Goal: Task Accomplishment & Management: Manage account settings

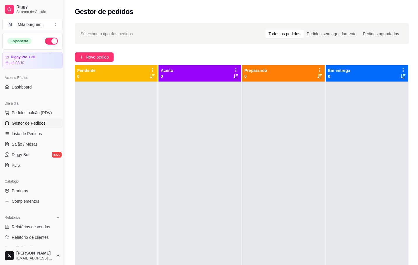
scroll to position [2, 0]
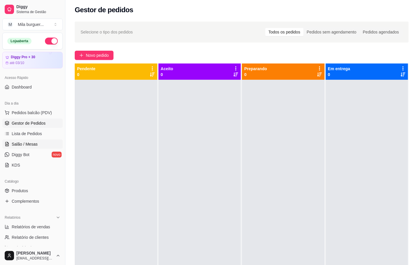
click at [25, 143] on span "Salão / Mesas" at bounding box center [25, 144] width 26 height 6
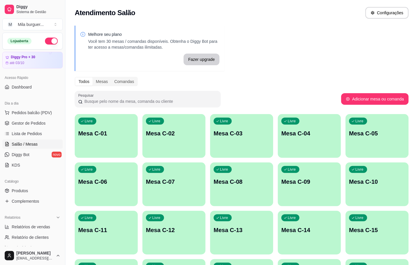
click at [104, 239] on div "Livre Mesa C-11" at bounding box center [106, 229] width 63 height 37
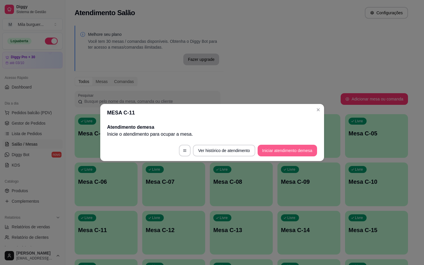
click at [275, 146] on button "Iniciar atendimento de mesa" at bounding box center [287, 151] width 59 height 12
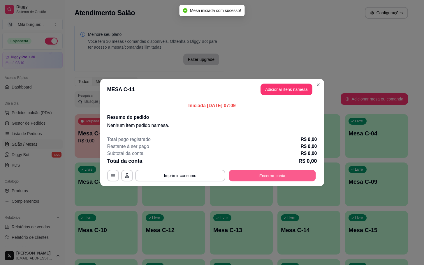
click at [263, 178] on button "Encerrar conta" at bounding box center [272, 175] width 87 height 11
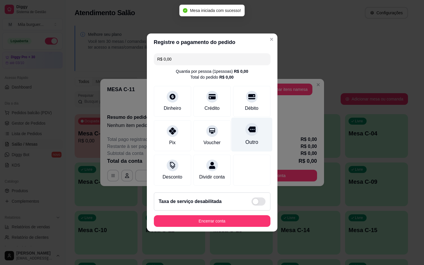
click at [248, 126] on icon at bounding box center [252, 130] width 8 height 8
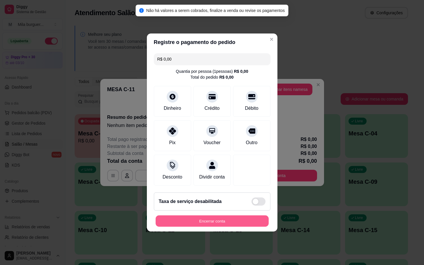
click at [224, 223] on button "Encerrar conta" at bounding box center [212, 221] width 113 height 11
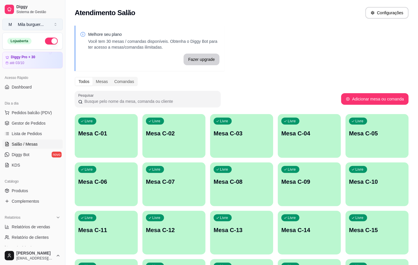
click at [44, 20] on button "M Mila burguer ..." at bounding box center [32, 25] width 60 height 12
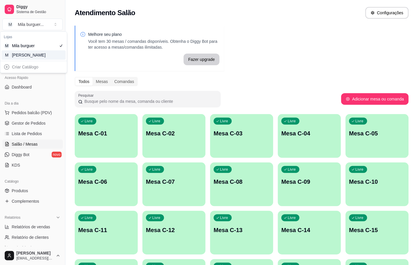
click at [47, 55] on div "M Mila Salgados" at bounding box center [33, 54] width 64 height 9
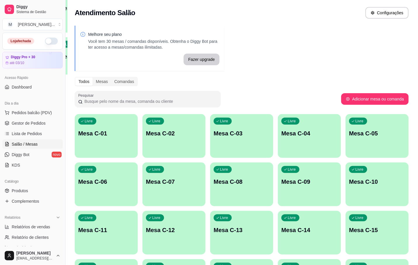
click at [108, 245] on div "Livre Mesa C-11" at bounding box center [106, 229] width 63 height 37
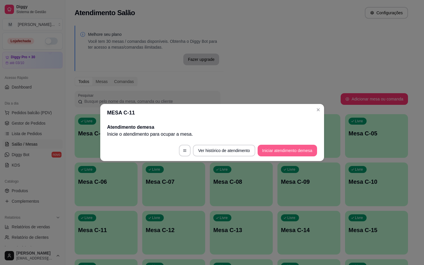
click at [283, 149] on button "Iniciar atendimento de mesa" at bounding box center [287, 151] width 59 height 12
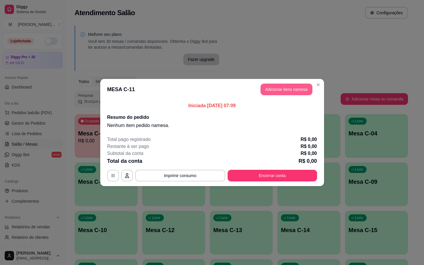
click at [295, 92] on button "Adicionar itens na mesa" at bounding box center [287, 90] width 52 height 12
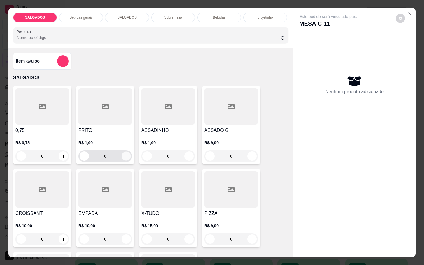
click at [122, 157] on button "increase-product-quantity" at bounding box center [126, 156] width 9 height 9
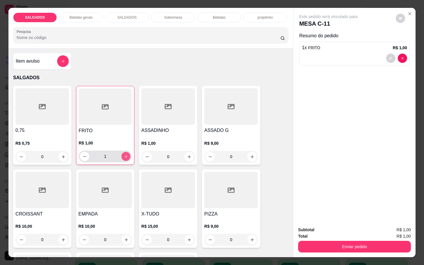
click at [122, 157] on button "increase-product-quantity" at bounding box center [126, 156] width 9 height 9
type input "3"
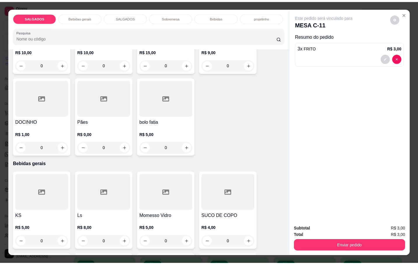
scroll to position [219, 0]
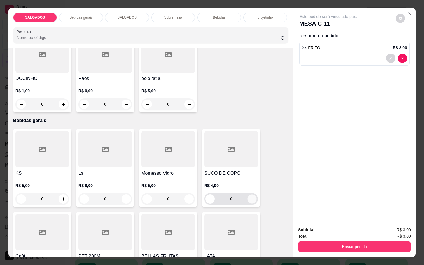
click at [248, 198] on button "increase-product-quantity" at bounding box center [252, 199] width 9 height 9
type input "1"
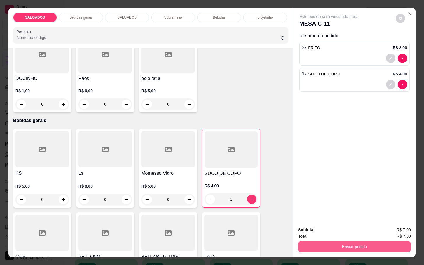
click at [310, 241] on button "Enviar pedido" at bounding box center [354, 247] width 113 height 12
click at [325, 249] on button "Enviar pedido" at bounding box center [354, 246] width 109 height 11
click at [327, 228] on button "Não registrar e enviar pedido" at bounding box center [334, 229] width 61 height 11
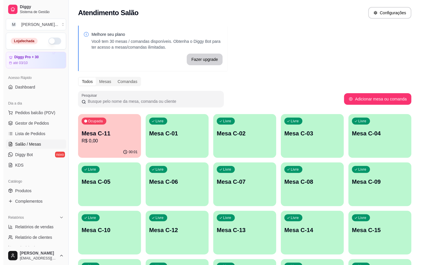
scroll to position [131, 0]
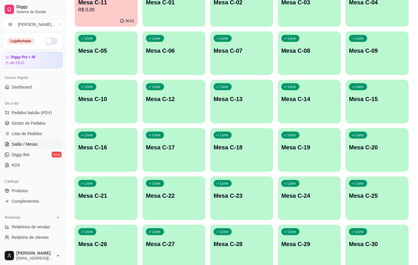
click at [265, 253] on div "Livre Mesa C-28" at bounding box center [241, 243] width 63 height 37
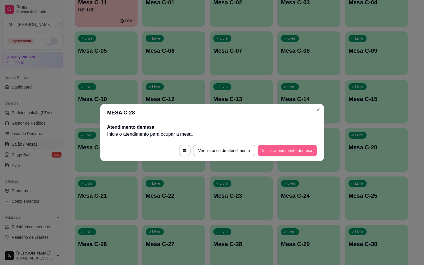
click at [299, 151] on button "Iniciar atendimento de mesa" at bounding box center [287, 151] width 59 height 12
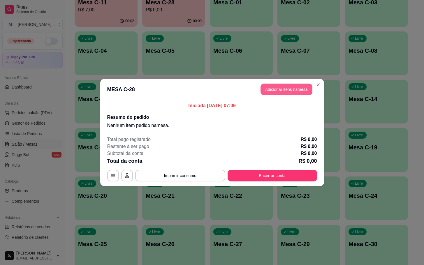
click at [310, 90] on button "Adicionar itens na mesa" at bounding box center [287, 90] width 52 height 12
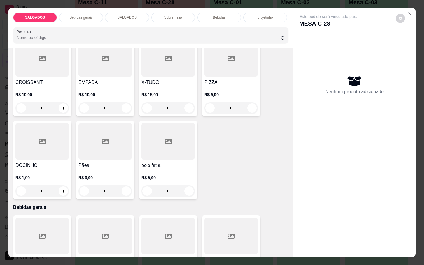
click at [104, 147] on div at bounding box center [105, 141] width 54 height 36
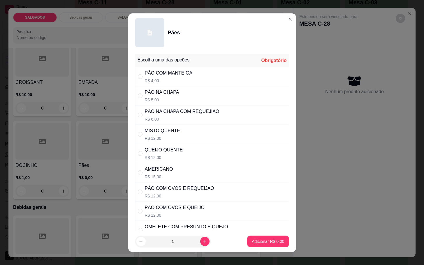
click at [180, 98] on div "PÃO NA CHAPA R$ 5,00" at bounding box center [212, 95] width 154 height 19
radio input "true"
click at [252, 242] on p "Adicionar R$ 5,00" at bounding box center [268, 242] width 32 height 6
type input "1"
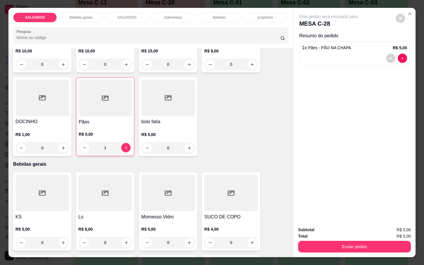
scroll to position [262, 0]
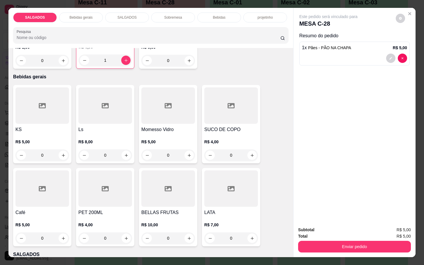
click at [51, 188] on div at bounding box center [42, 189] width 54 height 36
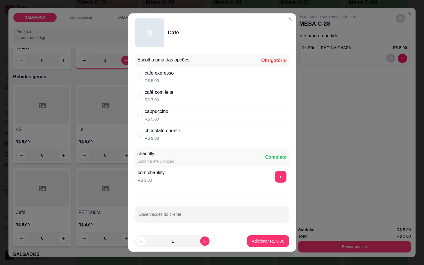
click at [212, 74] on div "cafe expresso R$ 5,00" at bounding box center [212, 76] width 154 height 19
radio input "true"
click at [251, 238] on button "Adicionar R$ 5,00" at bounding box center [268, 241] width 41 height 11
type input "1"
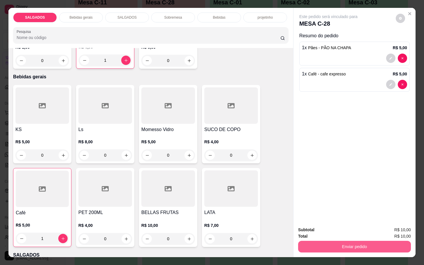
click at [324, 244] on button "Enviar pedido" at bounding box center [354, 247] width 113 height 12
click at [344, 228] on button "Não registrar e enviar pedido" at bounding box center [334, 229] width 61 height 11
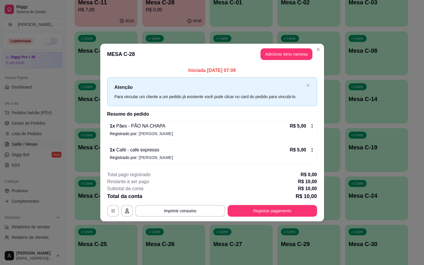
click at [305, 148] on p "R$ 5,00" at bounding box center [298, 150] width 16 height 7
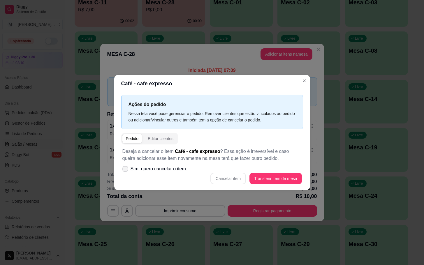
click at [145, 163] on div "Deseja a cancelar o item Café - cafe expresso ? Essa ação é irreversível e caso…" at bounding box center [212, 166] width 182 height 43
click at [173, 170] on span "Sim, quero cancelar o item." at bounding box center [159, 169] width 57 height 7
click at [126, 170] on input "Sim, quero cancelar o item." at bounding box center [124, 172] width 4 height 4
checkbox input "true"
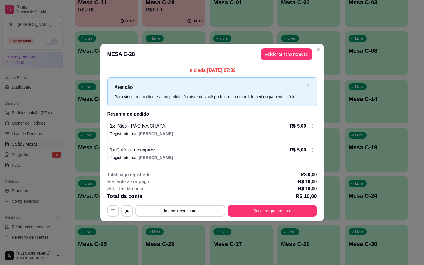
click at [296, 145] on div "1 x Café - cafe expresso R$ 5,00 Registrado por: [PERSON_NAME]" at bounding box center [212, 154] width 210 height 20
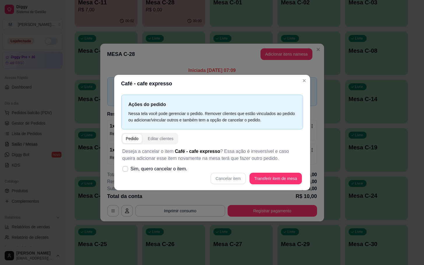
click at [236, 184] on div "Cancelar item Transferir item de mesa" at bounding box center [212, 179] width 180 height 12
click at [236, 183] on div "Cancelar item Transferir item de mesa" at bounding box center [212, 179] width 180 height 12
click at [242, 179] on div "Cancelar item Transferir item de mesa" at bounding box center [212, 179] width 180 height 12
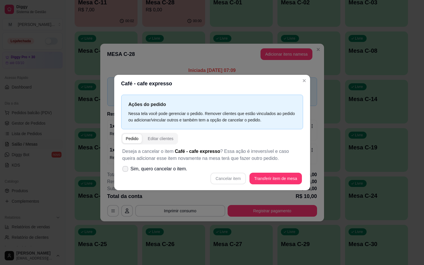
click at [147, 173] on label "Sim, quero cancelar o item." at bounding box center [155, 169] width 70 height 12
click at [126, 173] on input "Sim, quero cancelar o item." at bounding box center [124, 172] width 4 height 4
checkbox input "true"
click at [233, 177] on button "Cancelar item" at bounding box center [228, 178] width 35 height 11
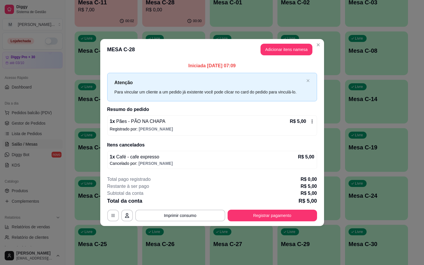
click at [283, 66] on p "Iniciada [DATE] 07:09" at bounding box center [212, 65] width 210 height 7
click at [286, 58] on header "MESA C-28 Adicionar itens na mesa" at bounding box center [212, 49] width 224 height 21
click at [287, 56] on header "MESA C-28 Adicionar itens na mesa" at bounding box center [212, 49] width 224 height 21
click at [299, 50] on button "Adicionar itens na mesa" at bounding box center [287, 49] width 50 height 11
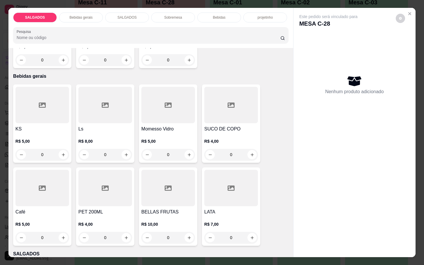
click at [56, 187] on div at bounding box center [42, 188] width 54 height 36
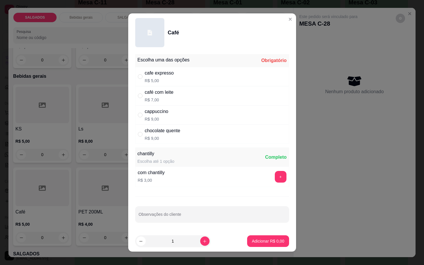
click at [186, 97] on div "café com leite R$ 7,00" at bounding box center [212, 95] width 154 height 19
radio input "true"
click at [274, 239] on p "Adicionar R$ 7,00" at bounding box center [268, 242] width 32 height 6
type input "1"
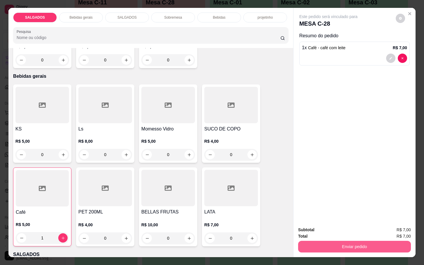
click at [307, 241] on button "Enviar pedido" at bounding box center [354, 247] width 113 height 12
click at [308, 229] on button "Não registrar e enviar pedido" at bounding box center [334, 229] width 59 height 11
click at [332, 241] on button "Enviar pedido" at bounding box center [354, 247] width 113 height 12
click at [329, 229] on button "Não registrar e enviar pedido" at bounding box center [334, 229] width 59 height 11
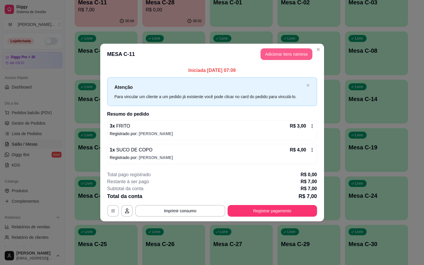
click at [262, 56] on button "Adicionar itens na mesa" at bounding box center [287, 54] width 52 height 12
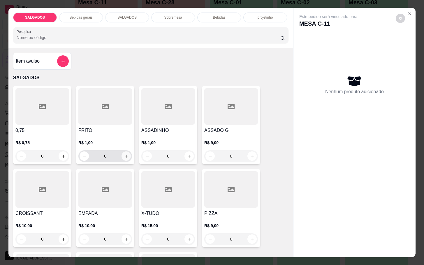
click at [124, 154] on icon "increase-product-quantity" at bounding box center [126, 156] width 4 height 4
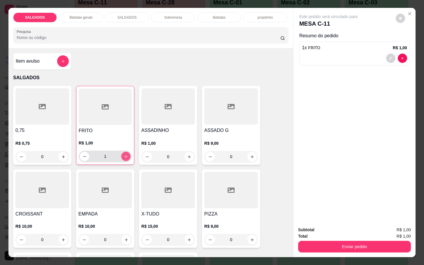
click at [124, 155] on icon "increase-product-quantity" at bounding box center [126, 157] width 4 height 4
type input "2"
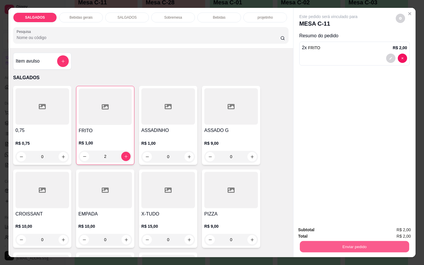
click at [327, 242] on button "Enviar pedido" at bounding box center [354, 246] width 109 height 11
click at [326, 231] on button "Não registrar e enviar pedido" at bounding box center [334, 229] width 59 height 11
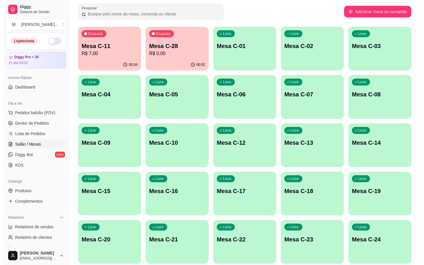
scroll to position [0, 0]
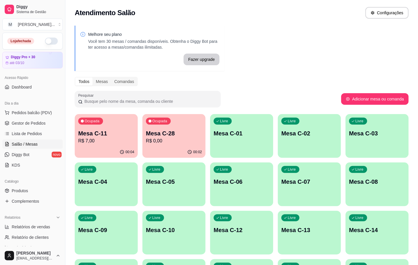
click at [110, 143] on p "R$ 7,00" at bounding box center [106, 141] width 56 height 7
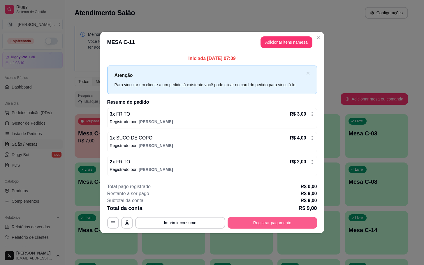
click at [262, 220] on button "Registrar pagamento" at bounding box center [273, 223] width 90 height 12
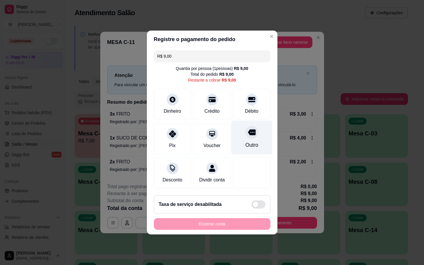
click at [245, 122] on div "Outro" at bounding box center [251, 138] width 41 height 34
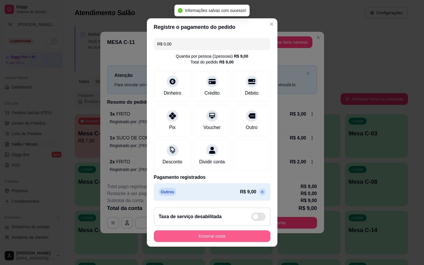
type input "R$ 0,00"
click at [196, 242] on button "Encerrar conta" at bounding box center [212, 237] width 117 height 12
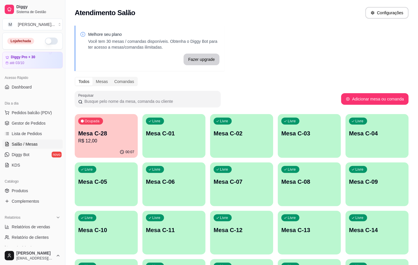
click at [120, 153] on icon "button" at bounding box center [122, 152] width 5 height 5
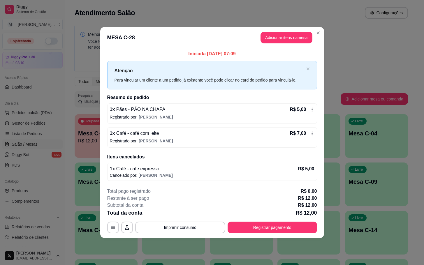
drag, startPoint x: 276, startPoint y: 221, endPoint x: 276, endPoint y: 227, distance: 5.3
click at [276, 221] on div "**********" at bounding box center [212, 210] width 210 height 45
click at [279, 228] on button "Registrar pagamento" at bounding box center [272, 227] width 87 height 11
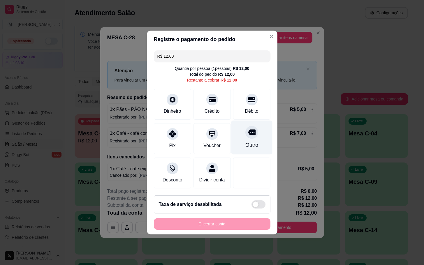
click at [264, 126] on div "Outro" at bounding box center [251, 138] width 41 height 34
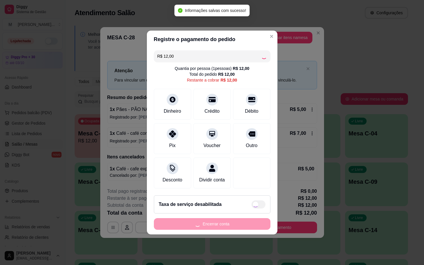
type input "R$ 0,00"
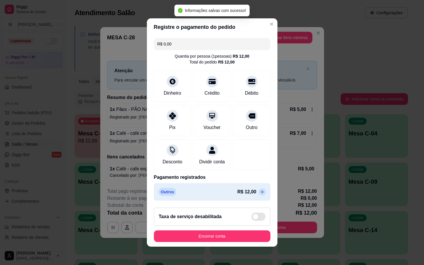
click at [207, 234] on button "Encerrar conta" at bounding box center [212, 237] width 117 height 12
click at [207, 234] on div "Encerrar conta" at bounding box center [212, 237] width 117 height 12
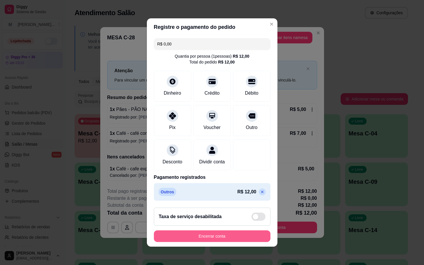
click at [245, 242] on button "Encerrar conta" at bounding box center [212, 237] width 117 height 12
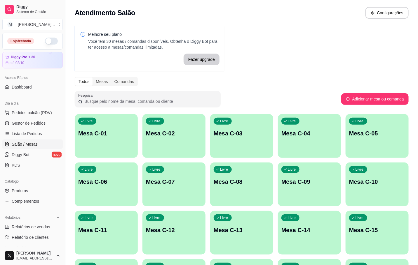
click at [97, 241] on div "Livre Mesa C-11" at bounding box center [106, 229] width 63 height 37
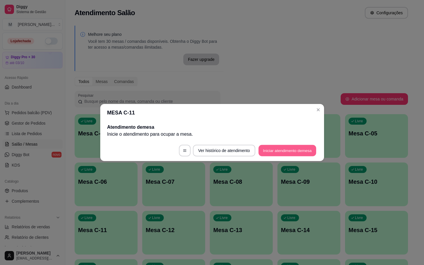
click at [290, 153] on button "Iniciar atendimento de mesa" at bounding box center [288, 150] width 58 height 11
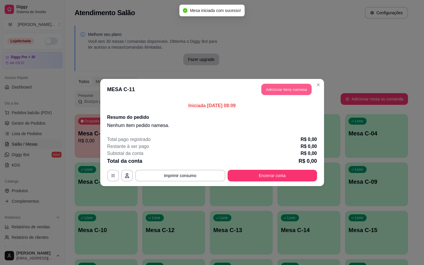
click at [283, 87] on button "Adicionar itens na mesa" at bounding box center [287, 89] width 50 height 11
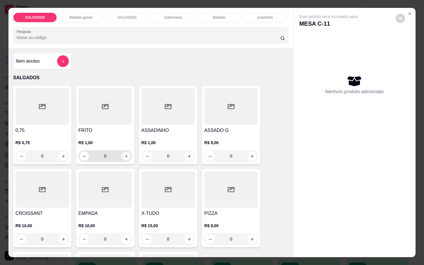
click at [122, 152] on button "increase-product-quantity" at bounding box center [126, 156] width 9 height 9
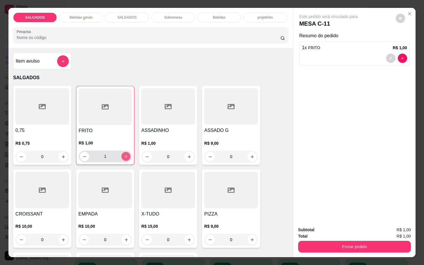
click at [122, 152] on button "increase-product-quantity" at bounding box center [126, 156] width 9 height 9
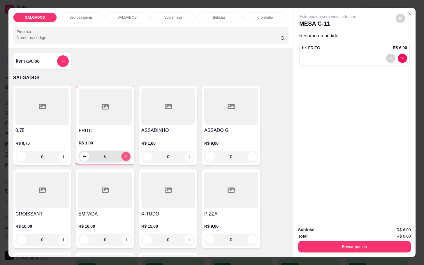
click at [122, 152] on button "increase-product-quantity" at bounding box center [126, 156] width 9 height 9
click at [124, 155] on icon "increase-product-quantity" at bounding box center [126, 157] width 4 height 4
type input "10"
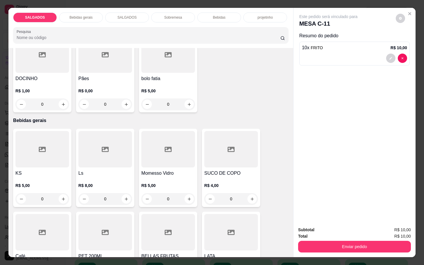
scroll to position [306, 0]
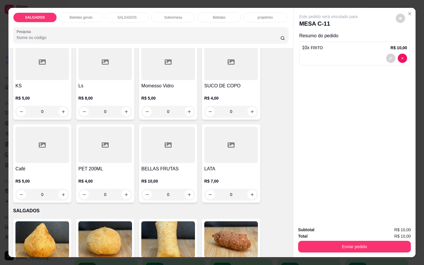
click at [38, 158] on div at bounding box center [42, 145] width 54 height 36
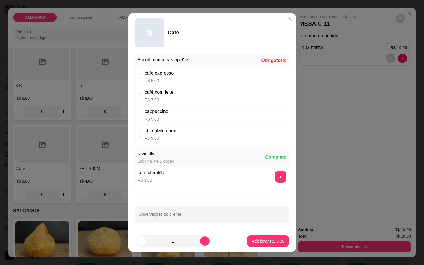
click at [159, 114] on div "cappuccino" at bounding box center [157, 111] width 24 height 7
radio input "true"
click at [200, 245] on button "increase-product-quantity" at bounding box center [204, 241] width 9 height 9
click at [139, 245] on button "decrease-product-quantity" at bounding box center [140, 241] width 9 height 9
type input "1"
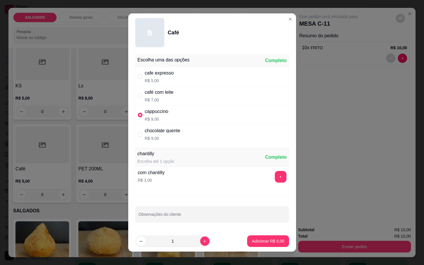
click at [152, 104] on div "café com leite R$ 7,00" at bounding box center [212, 95] width 154 height 19
radio input "true"
radio input "false"
click at [203, 239] on icon "increase-product-quantity" at bounding box center [205, 241] width 4 height 4
type input "2"
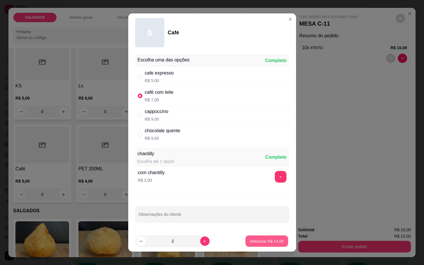
click at [259, 241] on p "Adicionar R$ 14,00" at bounding box center [267, 242] width 34 height 6
type input "2"
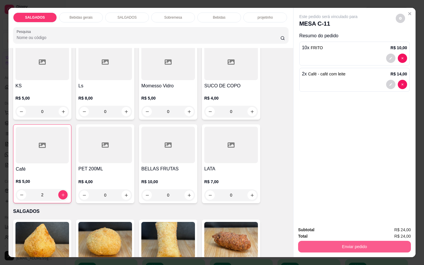
click at [335, 242] on button "Enviar pedido" at bounding box center [354, 247] width 113 height 12
click at [336, 231] on button "Não registrar e enviar pedido" at bounding box center [334, 229] width 59 height 11
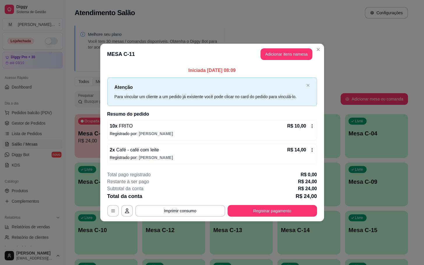
click at [304, 212] on button "Registrar pagamento" at bounding box center [273, 211] width 90 height 12
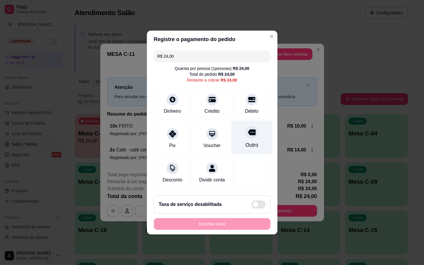
click at [250, 130] on icon at bounding box center [252, 133] width 8 height 6
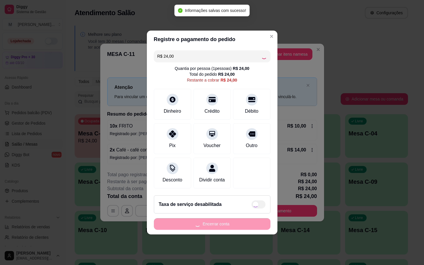
type input "R$ 0,00"
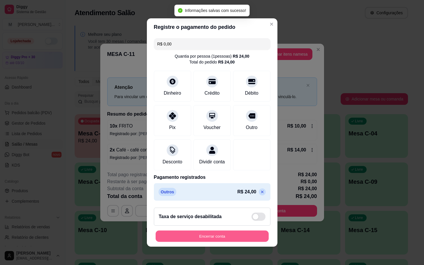
click at [228, 237] on button "Encerrar conta" at bounding box center [212, 236] width 113 height 11
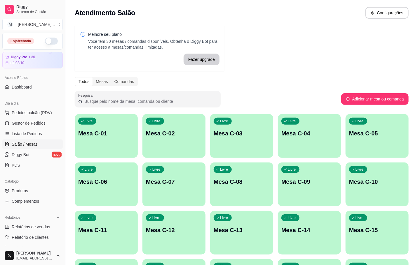
click at [109, 232] on p "Mesa C-11" at bounding box center [106, 230] width 56 height 8
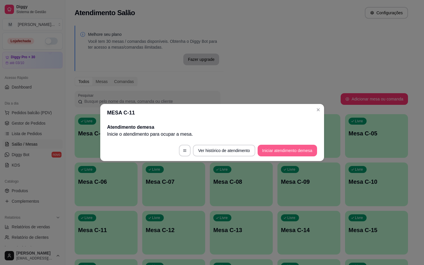
click at [266, 153] on button "Iniciar atendimento de mesa" at bounding box center [287, 151] width 59 height 12
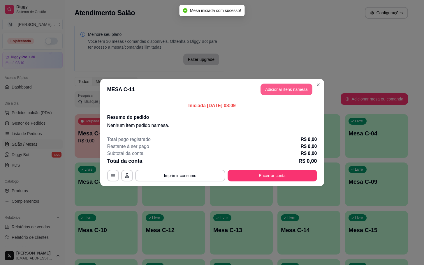
click at [293, 88] on button "Adicionar itens na mesa" at bounding box center [287, 90] width 52 height 12
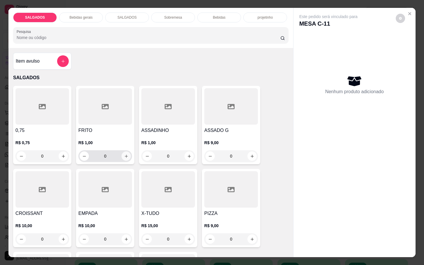
click at [124, 154] on icon "increase-product-quantity" at bounding box center [126, 156] width 4 height 4
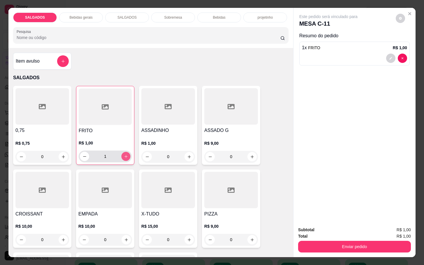
click at [124, 155] on icon "increase-product-quantity" at bounding box center [126, 157] width 4 height 4
type input "2"
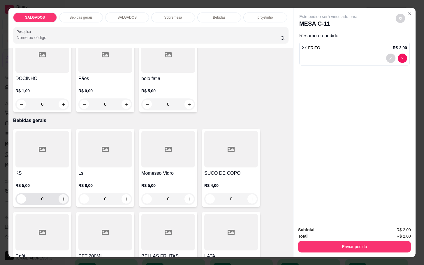
scroll to position [262, 0]
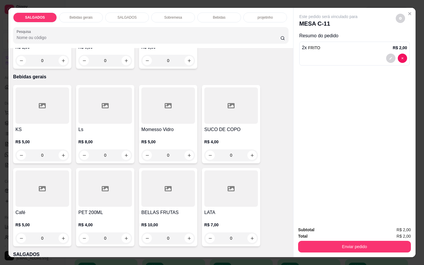
click at [46, 202] on div at bounding box center [42, 189] width 54 height 36
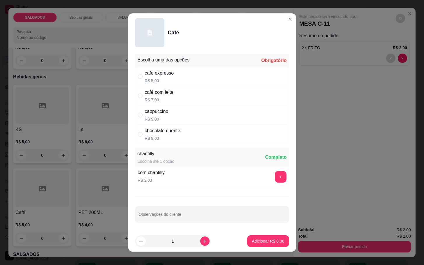
click at [171, 72] on div "cafe expresso R$ 5,00" at bounding box center [212, 76] width 154 height 19
radio input "true"
click at [265, 240] on p "Adicionar R$ 5,00" at bounding box center [268, 242] width 32 height 6
type input "1"
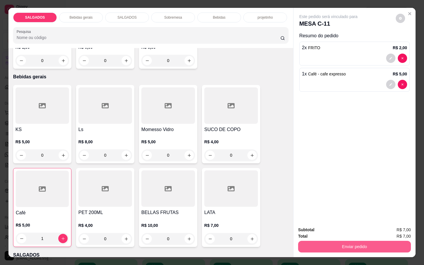
click at [326, 244] on button "Enviar pedido" at bounding box center [354, 247] width 113 height 12
click at [322, 234] on button "Não registrar e enviar pedido" at bounding box center [334, 229] width 59 height 11
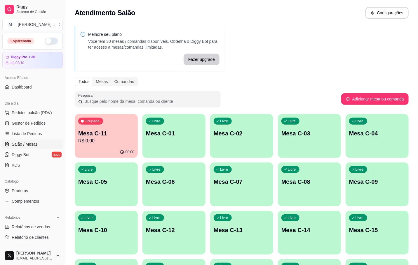
click at [108, 153] on div "00:00" at bounding box center [106, 152] width 63 height 11
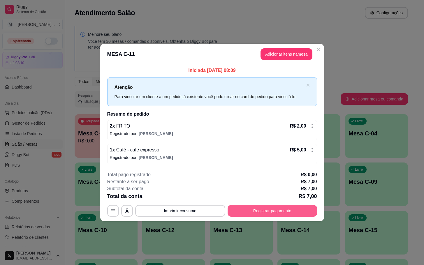
click at [284, 203] on div "**********" at bounding box center [212, 193] width 210 height 45
click at [278, 212] on button "Registrar pagamento" at bounding box center [273, 211] width 90 height 12
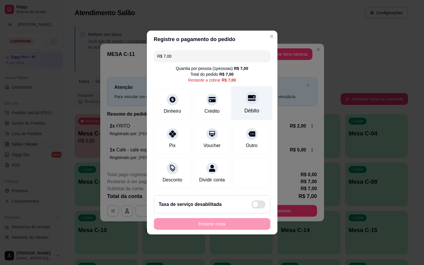
click at [253, 99] on div "Débito" at bounding box center [251, 103] width 41 height 34
type input "R$ 0,00"
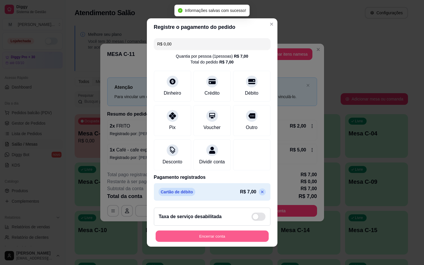
click at [220, 236] on button "Encerrar conta" at bounding box center [212, 236] width 113 height 11
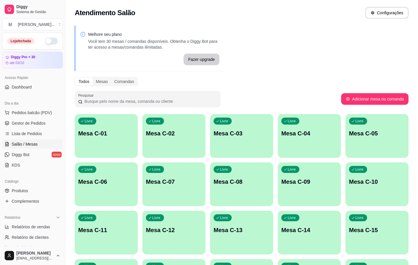
click at [129, 228] on p "Mesa C-11" at bounding box center [106, 230] width 56 height 8
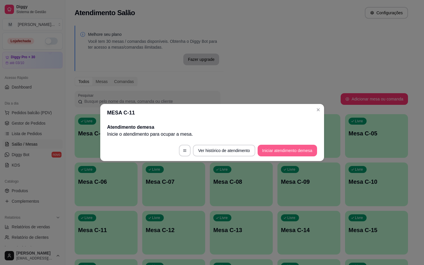
click at [285, 153] on button "Iniciar atendimento de mesa" at bounding box center [287, 151] width 59 height 12
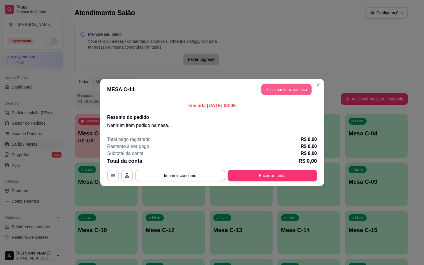
click at [288, 87] on button "Adicionar itens na mesa" at bounding box center [287, 89] width 50 height 11
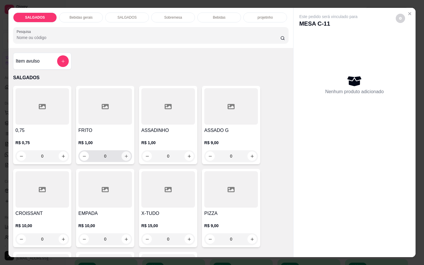
click at [124, 154] on icon "increase-product-quantity" at bounding box center [126, 156] width 4 height 4
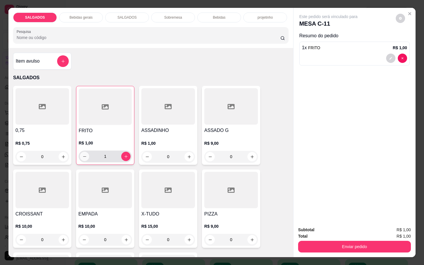
click at [83, 156] on icon "decrease-product-quantity" at bounding box center [85, 157] width 4 height 4
type input "0"
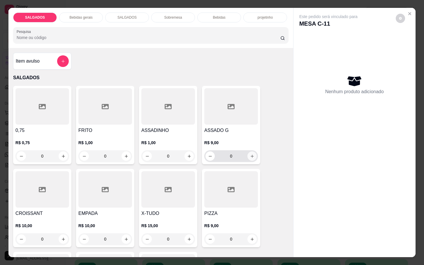
click at [248, 152] on button "increase-product-quantity" at bounding box center [252, 156] width 9 height 9
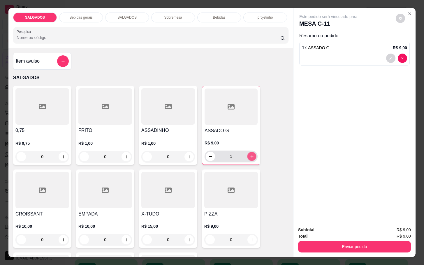
click at [248, 152] on button "increase-product-quantity" at bounding box center [252, 156] width 9 height 9
type input "2"
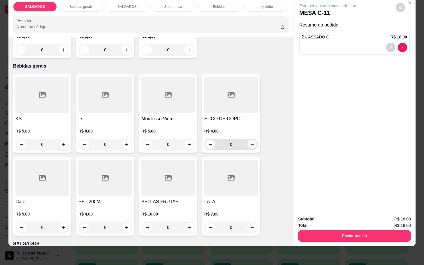
click at [248, 141] on button "increase-product-quantity" at bounding box center [252, 144] width 9 height 9
type input "1"
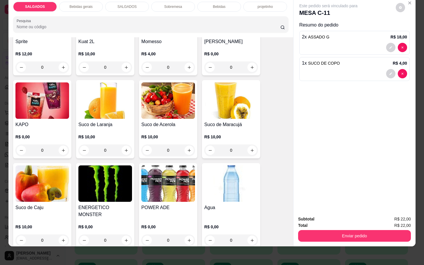
scroll to position [1181, 0]
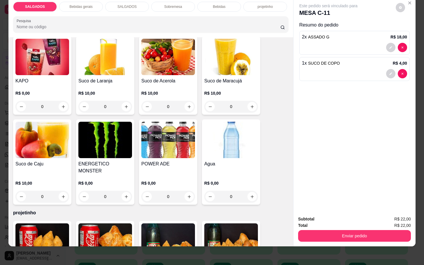
click at [218, 148] on img at bounding box center [231, 140] width 54 height 36
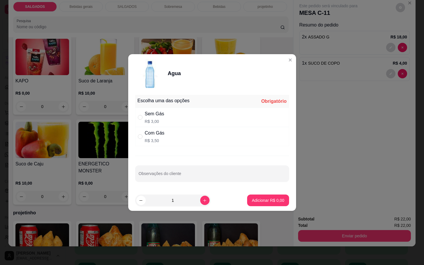
click at [174, 115] on div "Sem Gás R$ 3,00" at bounding box center [212, 117] width 154 height 19
radio input "true"
click at [265, 199] on p "Adicionar R$ 3,00" at bounding box center [268, 201] width 31 height 6
type input "1"
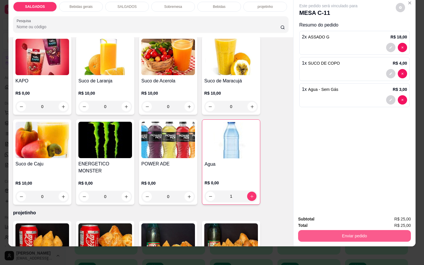
click at [366, 231] on button "Enviar pedido" at bounding box center [354, 236] width 113 height 12
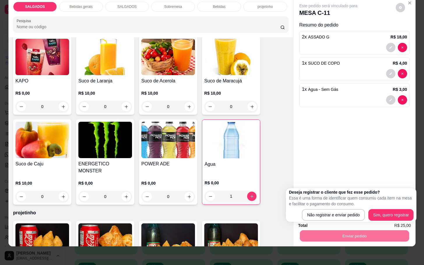
click at [346, 221] on div "Deseja registrar o cliente que fez esse pedido? Essa é uma forma de identificar…" at bounding box center [351, 205] width 131 height 34
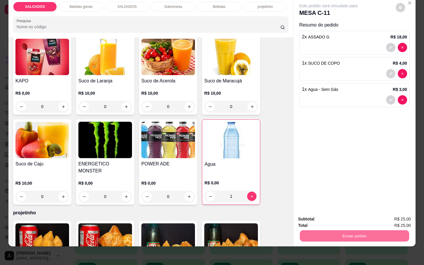
click at [321, 217] on button "Não registrar e enviar pedido" at bounding box center [334, 215] width 59 height 11
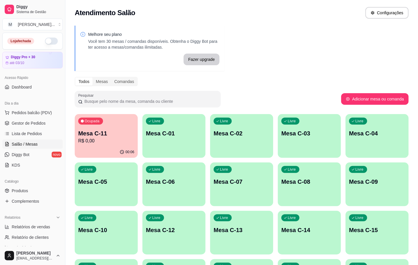
click at [98, 146] on button "Ocupada Mesa C-11 R$ 0,00 00:06" at bounding box center [106, 136] width 63 height 44
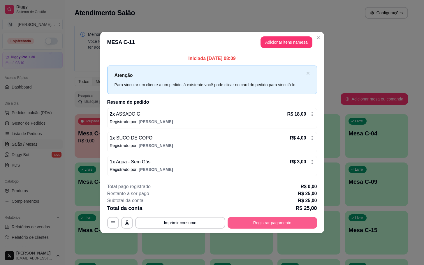
click at [238, 221] on button "Registrar pagamento" at bounding box center [273, 223] width 90 height 12
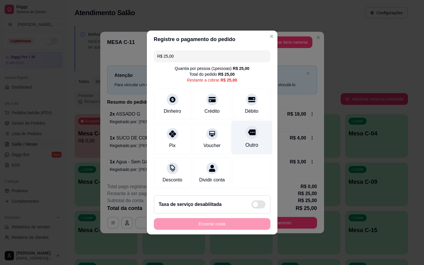
click at [245, 144] on div "Outro" at bounding box center [251, 145] width 13 height 8
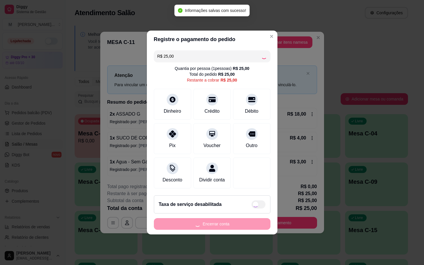
type input "R$ 0,00"
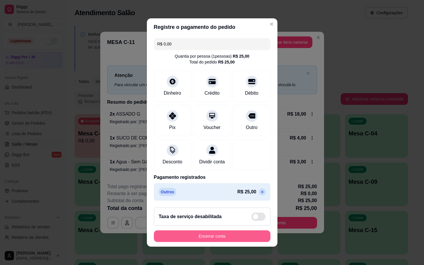
click at [190, 242] on button "Encerrar conta" at bounding box center [212, 237] width 117 height 12
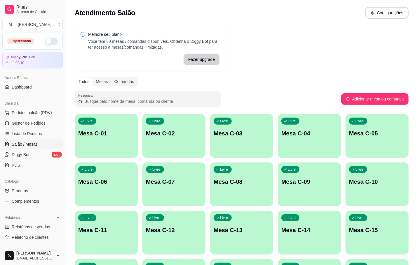
click at [86, 239] on div "Livre Mesa C-11" at bounding box center [106, 229] width 63 height 37
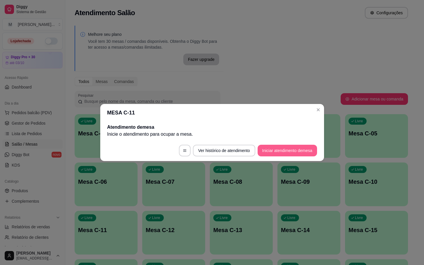
click at [272, 145] on button "Iniciar atendimento de mesa" at bounding box center [287, 151] width 59 height 12
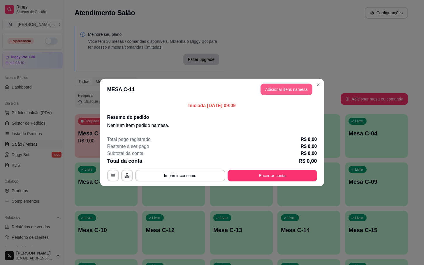
click at [302, 90] on button "Adicionar itens na mesa" at bounding box center [287, 90] width 52 height 12
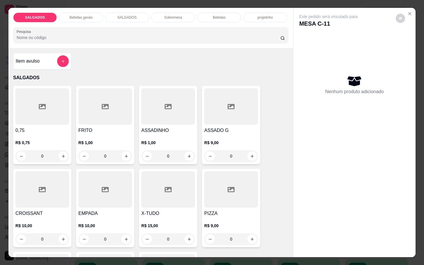
scroll to position [87, 0]
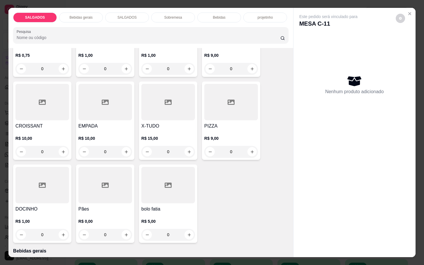
click at [90, 172] on div at bounding box center [105, 185] width 54 height 36
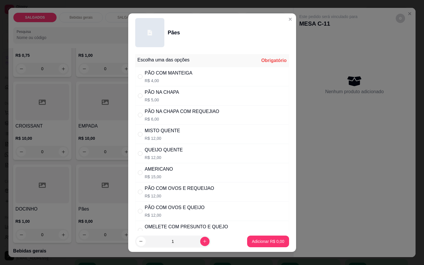
click at [195, 142] on div "MISTO QUENTE R$ 12,00" at bounding box center [212, 134] width 154 height 19
radio input "true"
click at [265, 241] on p "Adicionar R$ 12,00" at bounding box center [267, 242] width 35 height 6
type input "1"
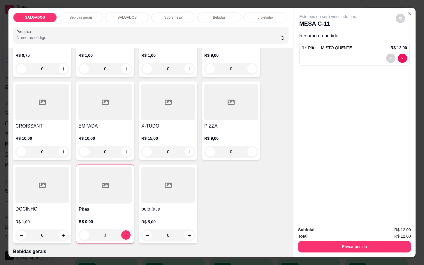
click at [88, 24] on div "SALGADOS Bebidas gerais SALGADOS Sobremesa Bebidas projetinho Pesquisa" at bounding box center [150, 28] width 285 height 40
click at [86, 18] on div "Bebidas gerais" at bounding box center [81, 18] width 44 height 10
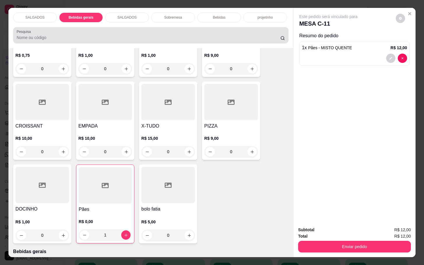
scroll to position [14, 0]
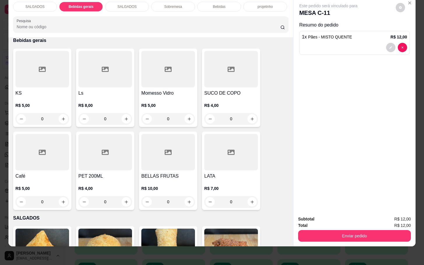
click at [58, 163] on div at bounding box center [42, 152] width 54 height 36
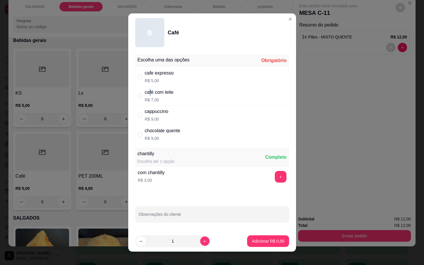
click at [148, 93] on div "café com leite" at bounding box center [159, 92] width 29 height 7
radio input "true"
click at [270, 245] on button "Adicionar R$ 7,00" at bounding box center [268, 242] width 42 height 12
type input "1"
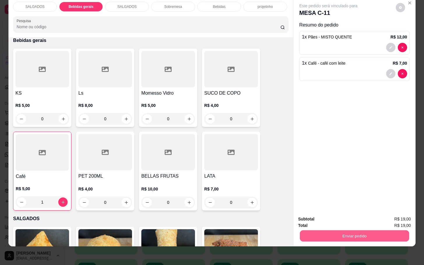
click at [300, 230] on button "Enviar pedido" at bounding box center [354, 235] width 109 height 11
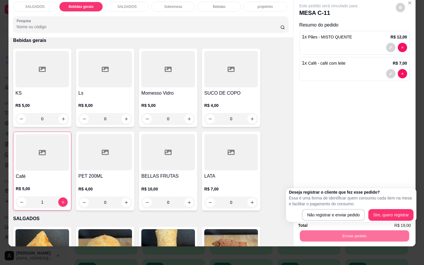
click at [301, 212] on div "Não registrar e enviar pedido Sim, quero registrar" at bounding box center [351, 215] width 125 height 12
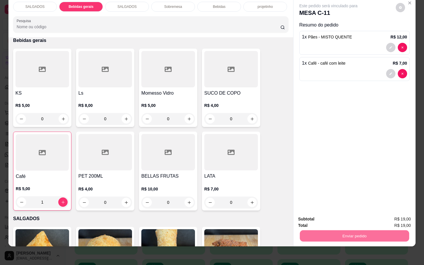
click at [311, 220] on button "Não registrar e enviar pedido" at bounding box center [334, 215] width 59 height 11
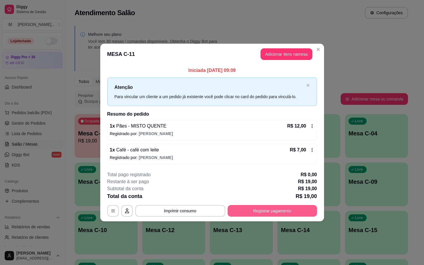
click at [277, 213] on button "Registrar pagamento" at bounding box center [273, 211] width 90 height 12
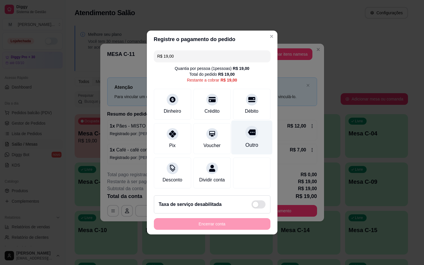
click at [250, 131] on icon at bounding box center [252, 133] width 8 height 6
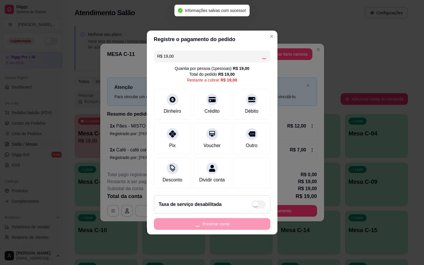
type input "R$ 0,00"
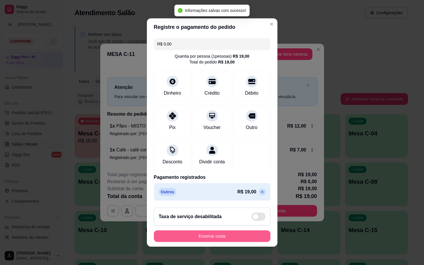
click at [223, 238] on button "Encerrar conta" at bounding box center [212, 237] width 117 height 12
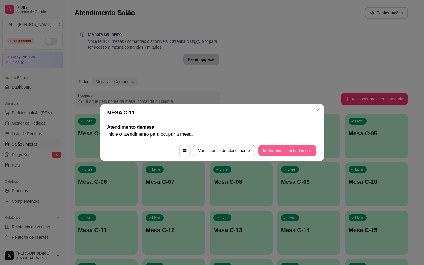
click at [287, 154] on button "Iniciar atendimento de mesa" at bounding box center [288, 150] width 58 height 11
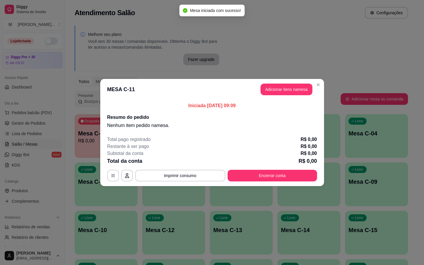
click at [290, 82] on header "MESA C-11 Adicionar itens na mesa" at bounding box center [212, 89] width 224 height 21
click at [291, 94] on button "Adicionar itens na mesa" at bounding box center [287, 89] width 50 height 11
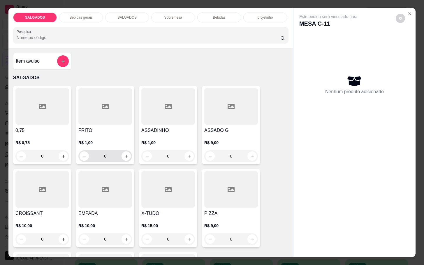
click at [111, 153] on input "0" at bounding box center [105, 156] width 33 height 12
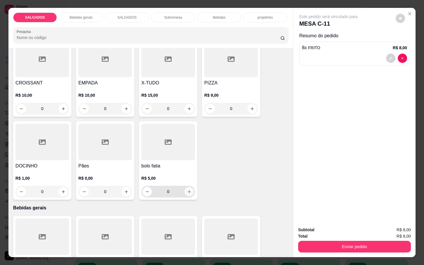
scroll to position [219, 0]
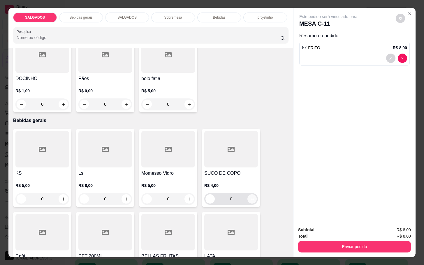
type input "8"
click at [250, 197] on icon "increase-product-quantity" at bounding box center [252, 199] width 4 height 4
type input "1"
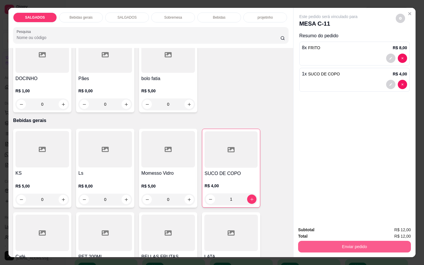
click at [342, 241] on button "Enviar pedido" at bounding box center [354, 247] width 113 height 12
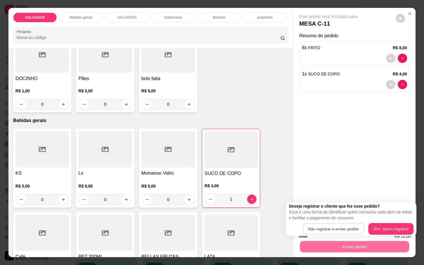
click at [343, 224] on button "Não registrar e enviar pedido" at bounding box center [333, 229] width 61 height 11
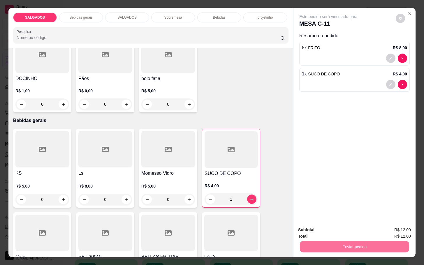
click at [336, 227] on button "Não registrar e enviar pedido" at bounding box center [334, 229] width 59 height 11
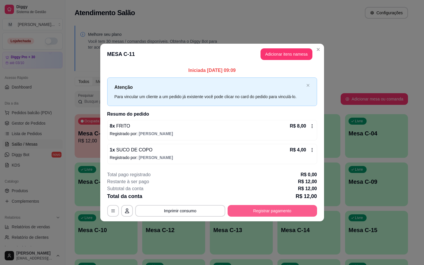
click at [265, 209] on button "Registrar pagamento" at bounding box center [273, 211] width 90 height 12
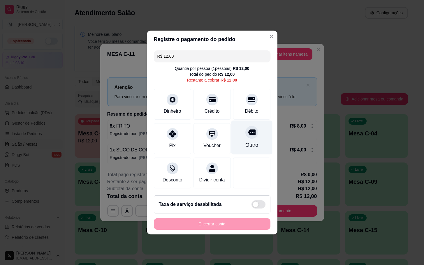
click at [249, 136] on div "Outro" at bounding box center [251, 138] width 41 height 34
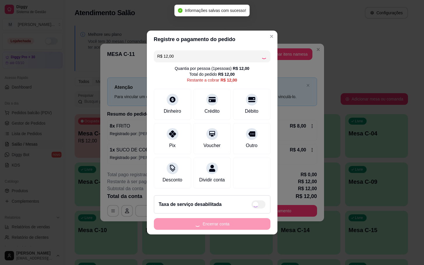
type input "R$ 0,00"
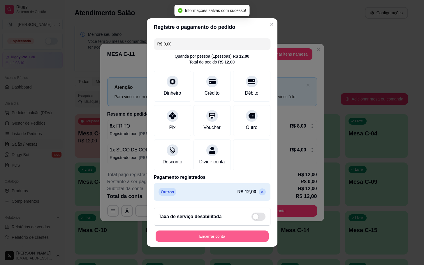
click at [234, 242] on button "Encerrar conta" at bounding box center [212, 236] width 113 height 11
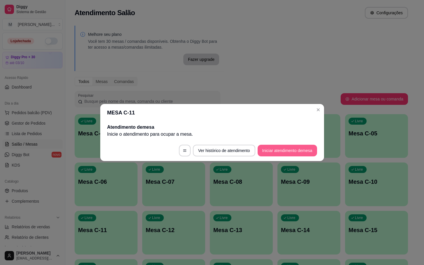
click at [270, 150] on button "Iniciar atendimento de mesa" at bounding box center [287, 151] width 59 height 12
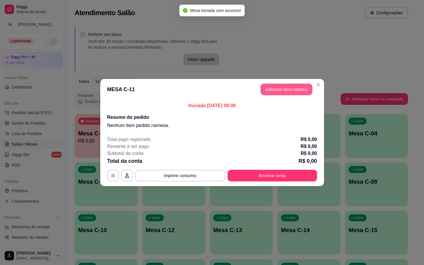
click at [295, 90] on button "Adicionar itens na mesa" at bounding box center [287, 90] width 52 height 12
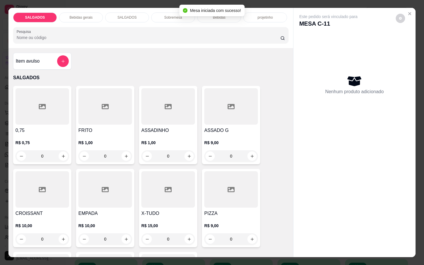
click at [121, 115] on div at bounding box center [105, 106] width 54 height 36
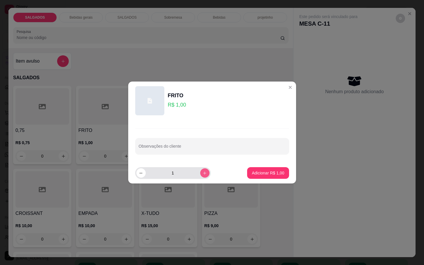
click at [203, 173] on icon "increase-product-quantity" at bounding box center [205, 173] width 4 height 4
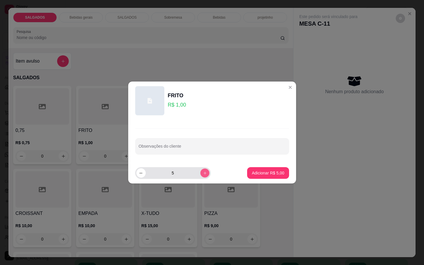
type input "6"
click at [273, 172] on p "Adicionar R$ 6,00" at bounding box center [268, 173] width 31 height 6
type input "6"
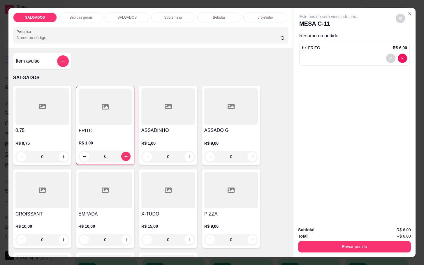
click at [72, 15] on p "Bebidas gerais" at bounding box center [80, 17] width 23 height 5
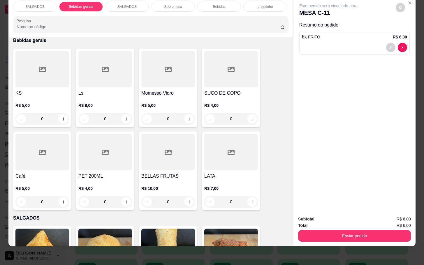
click at [108, 156] on div at bounding box center [105, 152] width 54 height 36
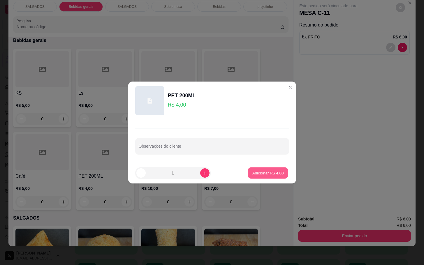
click at [276, 171] on p "Adicionar R$ 4,00" at bounding box center [268, 173] width 31 height 6
type input "1"
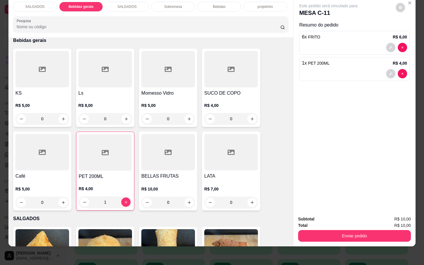
drag, startPoint x: 318, startPoint y: 247, endPoint x: 318, endPoint y: 240, distance: 7.1
click at [318, 246] on div "SALGADOS Bebidas gerais SALGADOS Sobremesa Bebidas projetinho Pesquisa Item avu…" at bounding box center [212, 132] width 424 height 265
click at [325, 234] on button "Enviar pedido" at bounding box center [354, 236] width 113 height 12
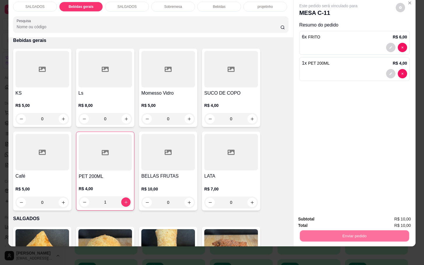
click at [324, 213] on button "Não registrar e enviar pedido" at bounding box center [334, 215] width 61 height 11
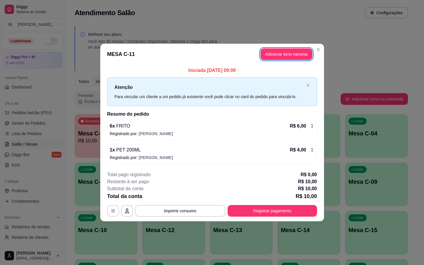
click at [275, 216] on button "Registrar pagamento" at bounding box center [273, 211] width 90 height 12
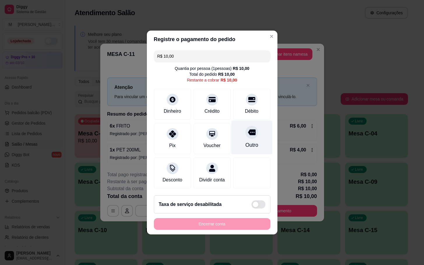
click at [248, 141] on div "Outro" at bounding box center [251, 145] width 13 height 8
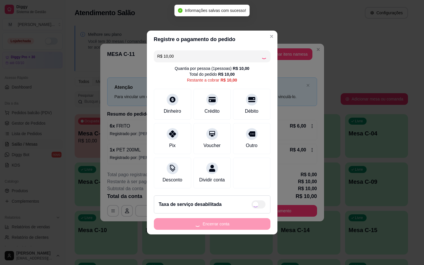
type input "R$ 0,00"
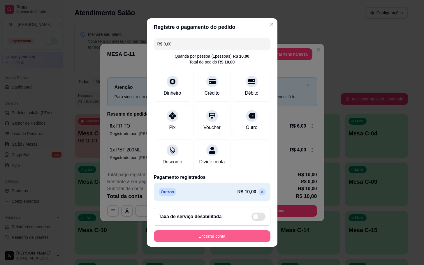
click at [230, 242] on button "Encerrar conta" at bounding box center [212, 237] width 117 height 12
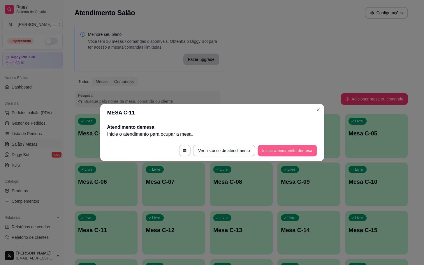
click at [290, 146] on button "Iniciar atendimento de mesa" at bounding box center [287, 151] width 59 height 12
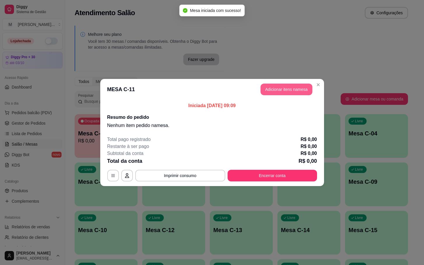
click at [290, 85] on button "Adicionar itens na mesa" at bounding box center [287, 90] width 52 height 12
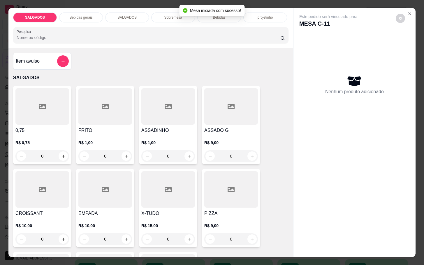
click at [118, 115] on div at bounding box center [105, 106] width 54 height 36
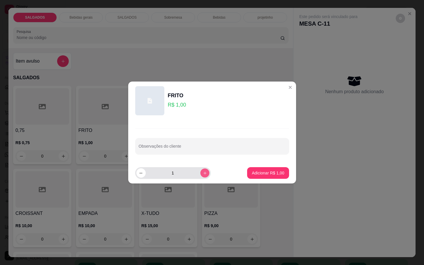
click at [203, 172] on icon "increase-product-quantity" at bounding box center [205, 173] width 4 height 4
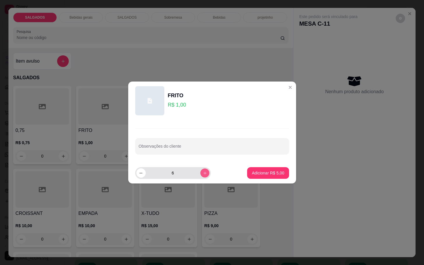
click at [203, 172] on icon "increase-product-quantity" at bounding box center [205, 173] width 4 height 4
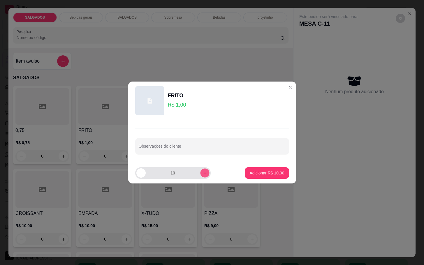
type input "11"
click at [261, 176] on p "Adicionar R$ 11,00" at bounding box center [267, 173] width 35 height 6
type input "11"
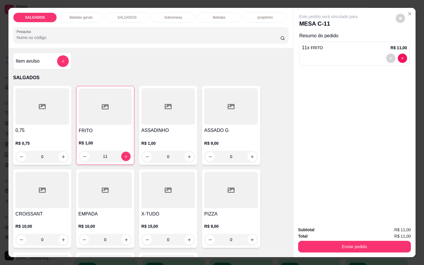
click at [86, 19] on div "Bebidas gerais" at bounding box center [81, 18] width 44 height 10
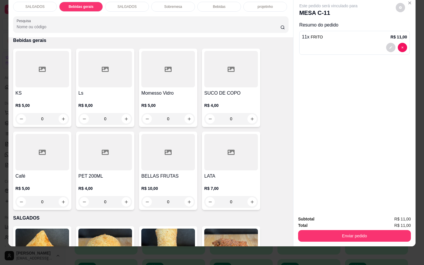
click at [71, 80] on div "KS R$ 5,00 0 Ls R$ 8,00 0 Momesso Vidro R$ 5,00 0 SUCO DE COPO R$ 4,00 0 Café R…" at bounding box center [151, 130] width 276 height 162
click at [225, 55] on div at bounding box center [231, 69] width 54 height 36
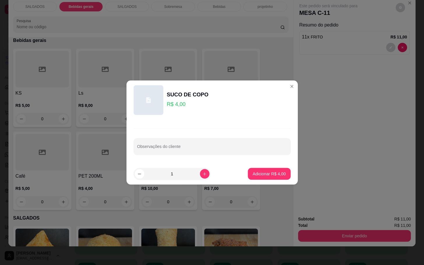
click at [143, 83] on header "SUCO DE COPO R$ 4,00" at bounding box center [212, 99] width 171 height 39
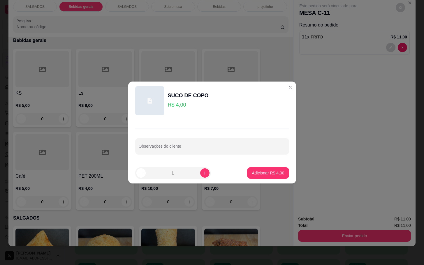
click at [170, 56] on div at bounding box center [168, 69] width 54 height 36
click at [258, 173] on p "Adicionar R$ 5,00" at bounding box center [268, 173] width 32 height 6
type input "1"
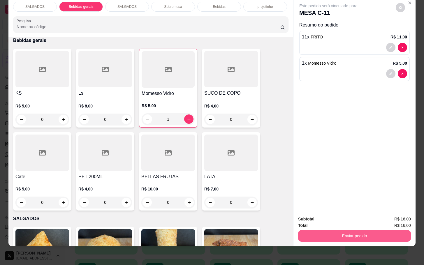
click at [333, 230] on button "Enviar pedido" at bounding box center [354, 236] width 113 height 12
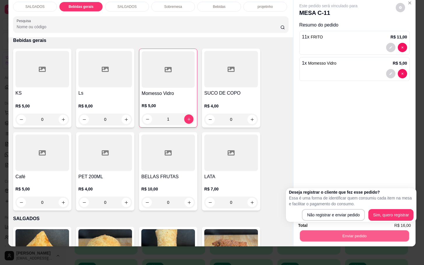
click at [330, 230] on button "Enviar pedido" at bounding box center [354, 235] width 109 height 11
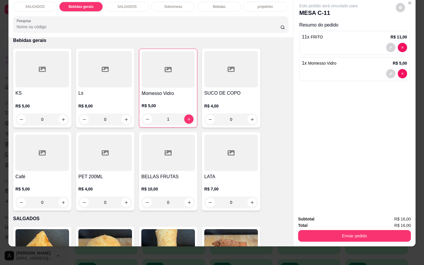
drag, startPoint x: 331, startPoint y: 223, endPoint x: 327, endPoint y: 220, distance: 4.9
click at [330, 229] on div "Enviar pedido" at bounding box center [354, 235] width 113 height 13
click at [328, 223] on div "Total R$ 16,00" at bounding box center [354, 226] width 113 height 6
click at [327, 229] on div "Enviar pedido" at bounding box center [354, 235] width 113 height 13
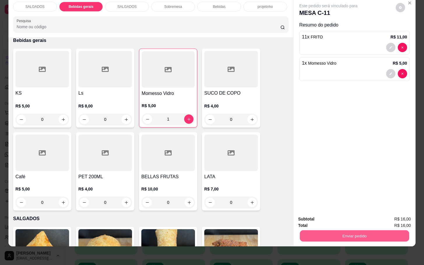
click at [330, 230] on button "Enviar pedido" at bounding box center [354, 235] width 109 height 11
click at [331, 215] on button "Não registrar e enviar pedido" at bounding box center [334, 215] width 59 height 11
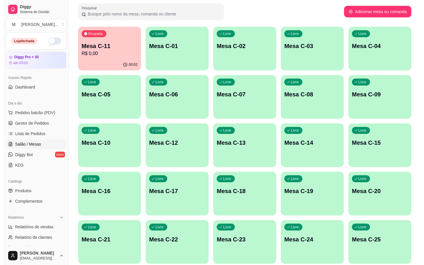
scroll to position [158, 0]
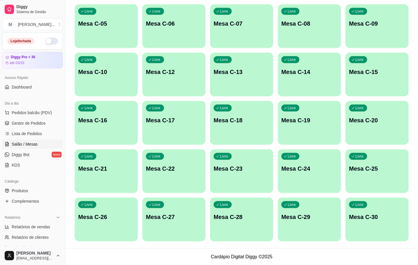
click at [163, 181] on div "Livre Mesa C-22" at bounding box center [173, 168] width 63 height 37
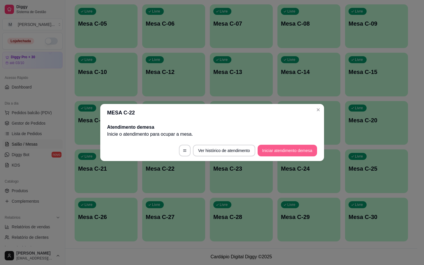
click at [274, 147] on button "Iniciar atendimento de mesa" at bounding box center [287, 151] width 59 height 12
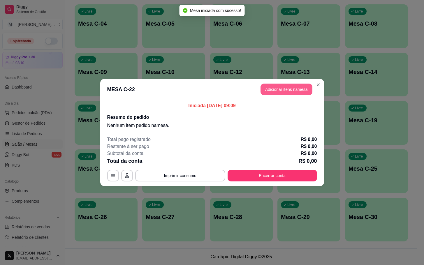
click at [276, 91] on button "Adicionar itens na mesa" at bounding box center [287, 90] width 52 height 12
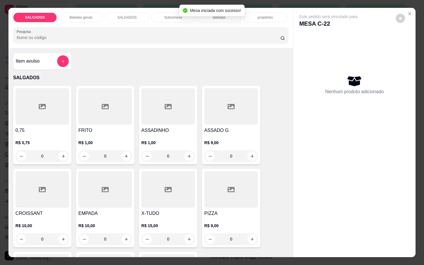
click at [124, 116] on div at bounding box center [105, 106] width 54 height 36
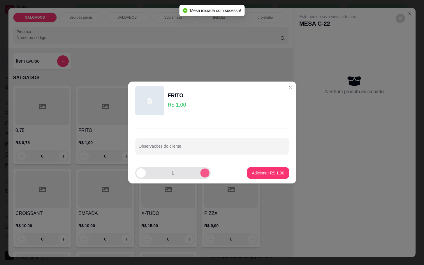
click at [203, 176] on button "increase-product-quantity" at bounding box center [204, 173] width 9 height 9
click at [203, 174] on icon "increase-product-quantity" at bounding box center [205, 173] width 4 height 4
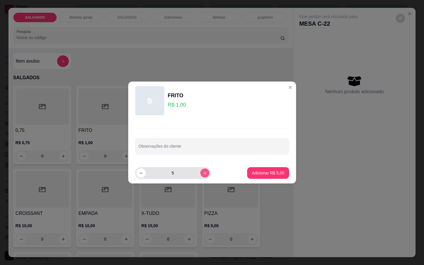
type input "6"
click at [264, 183] on footer "6 Adicionar R$ 6,00" at bounding box center [212, 173] width 168 height 21
click at [269, 181] on footer "6 Adicionar R$ 6,00" at bounding box center [212, 173] width 168 height 21
click at [274, 176] on p "Adicionar R$ 6,00" at bounding box center [268, 173] width 32 height 6
type input "6"
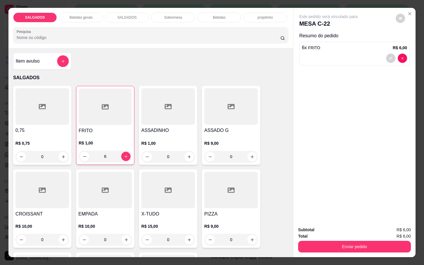
click at [83, 13] on div "Bebidas gerais" at bounding box center [81, 18] width 44 height 10
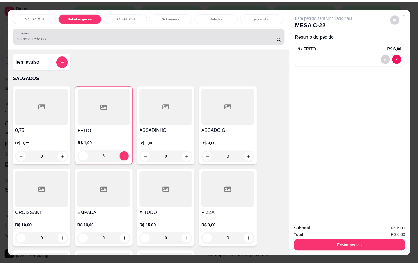
scroll to position [14, 0]
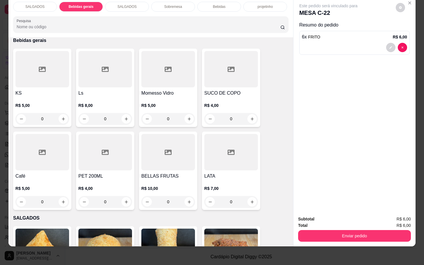
click at [62, 58] on div at bounding box center [42, 69] width 54 height 36
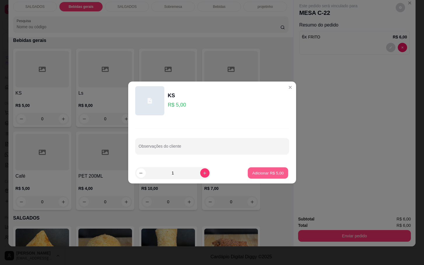
click at [262, 172] on p "Adicionar R$ 5,00" at bounding box center [268, 173] width 31 height 6
type input "1"
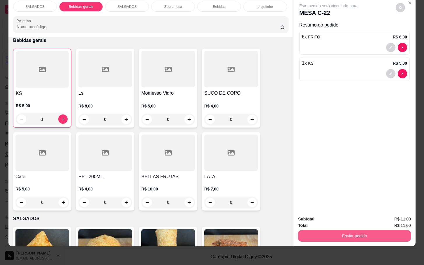
click at [348, 234] on button "Enviar pedido" at bounding box center [354, 236] width 113 height 12
click at [340, 217] on button "Não registrar e enviar pedido" at bounding box center [334, 215] width 61 height 11
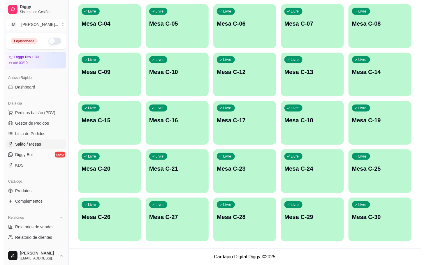
scroll to position [27, 0]
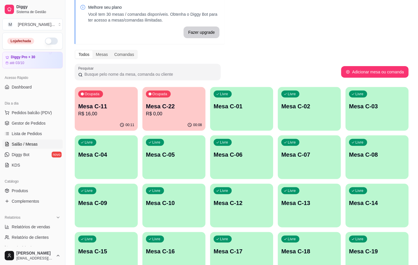
click at [110, 115] on p "R$ 16,00" at bounding box center [106, 114] width 56 height 7
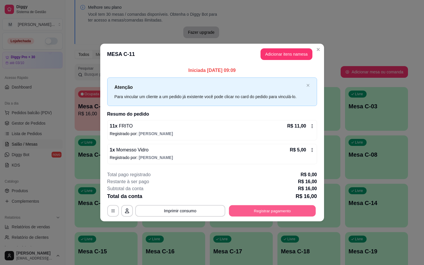
click at [258, 212] on button "Registrar pagamento" at bounding box center [272, 210] width 87 height 11
click at [283, 209] on button "Registrar pagamento" at bounding box center [273, 211] width 90 height 12
click at [256, 209] on button "Registrar pagamento" at bounding box center [273, 211] width 90 height 12
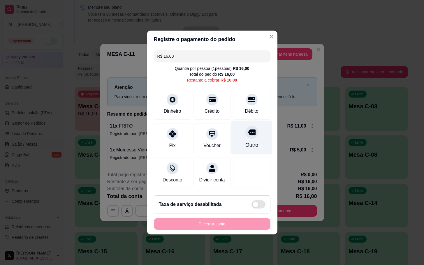
click at [250, 133] on icon at bounding box center [252, 133] width 8 height 8
type input "R$ 0,00"
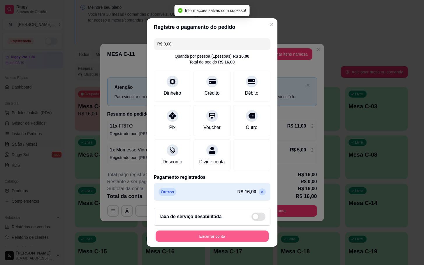
click at [235, 236] on button "Encerrar conta" at bounding box center [212, 236] width 113 height 11
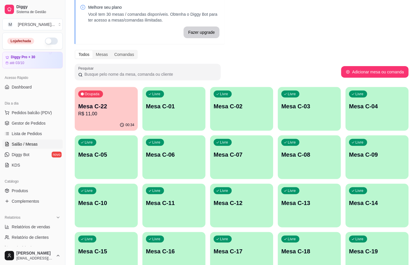
click at [111, 115] on p "R$ 11,00" at bounding box center [106, 114] width 56 height 7
click at [162, 215] on div "Livre Mesa C-11" at bounding box center [173, 202] width 63 height 37
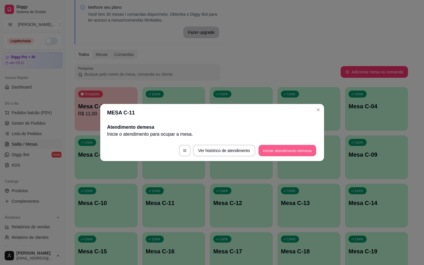
click at [279, 151] on button "Iniciar atendimento de mesa" at bounding box center [288, 150] width 58 height 11
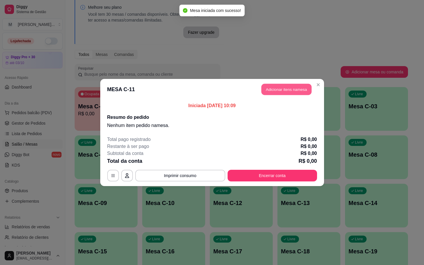
click at [300, 88] on button "Adicionar itens na mesa" at bounding box center [287, 89] width 50 height 11
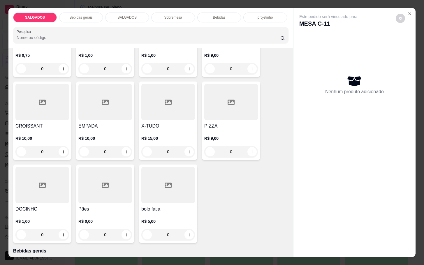
scroll to position [131, 0]
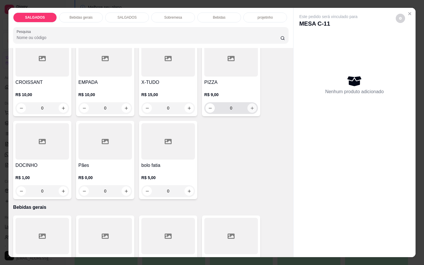
click at [250, 106] on icon "increase-product-quantity" at bounding box center [252, 108] width 4 height 4
type input "1"
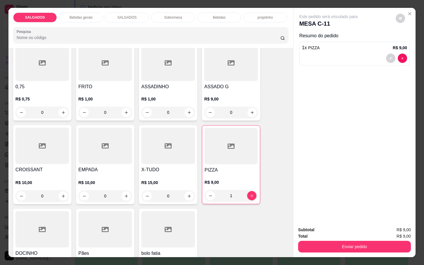
scroll to position [0, 0]
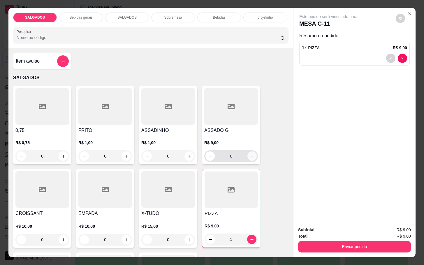
click at [250, 156] on icon "increase-product-quantity" at bounding box center [252, 156] width 4 height 4
type input "1"
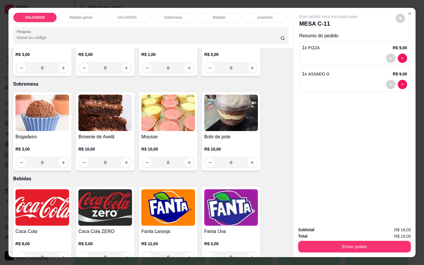
scroll to position [919, 0]
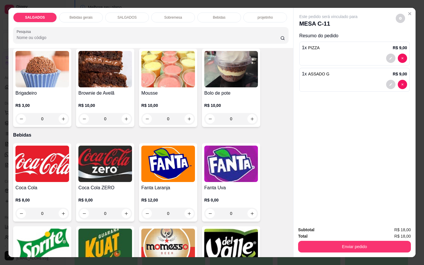
click at [44, 197] on p "R$ 8,00" at bounding box center [42, 200] width 54 height 6
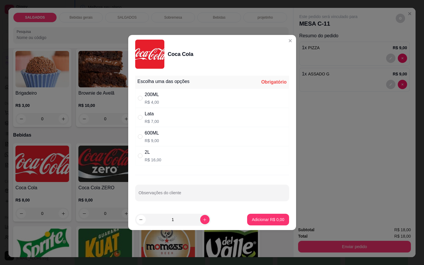
click at [156, 95] on div "200ML" at bounding box center [152, 94] width 14 height 7
radio input "true"
click at [272, 215] on button "Adicionar R$ 4,00" at bounding box center [268, 220] width 42 height 12
type input "1"
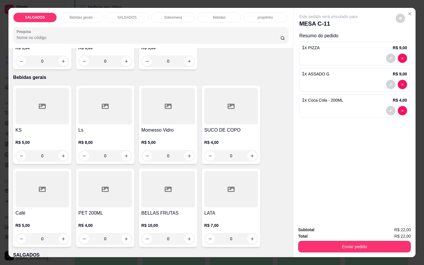
scroll to position [219, 0]
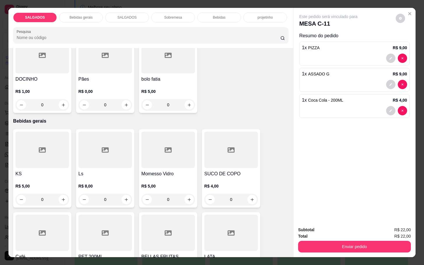
click at [45, 226] on div at bounding box center [42, 233] width 54 height 36
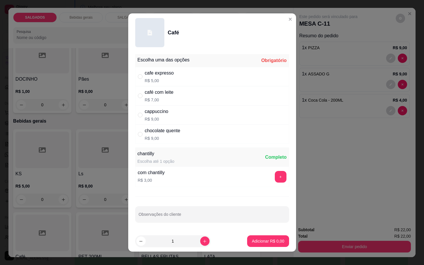
click at [159, 97] on p "R$ 7,00" at bounding box center [159, 100] width 29 height 6
radio input "true"
click at [259, 240] on p "Adicionar R$ 7,00" at bounding box center [268, 242] width 32 height 6
type input "1"
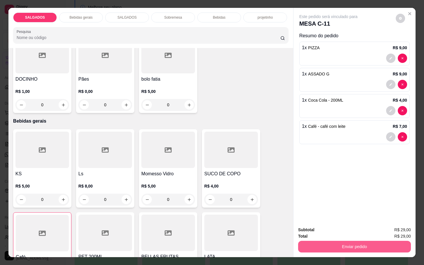
click at [318, 240] on div "Enviar pedido" at bounding box center [354, 246] width 113 height 13
click at [329, 243] on button "Enviar pedido" at bounding box center [354, 247] width 113 height 12
click at [327, 227] on button "Não registrar e enviar pedido" at bounding box center [334, 229] width 61 height 11
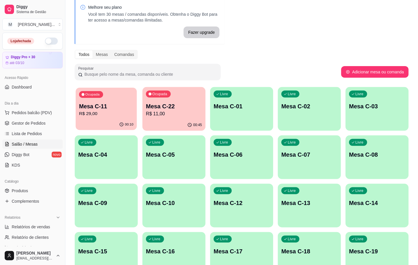
click at [89, 111] on p "R$ 29,00" at bounding box center [106, 114] width 54 height 7
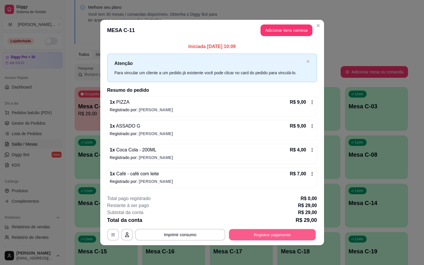
click at [289, 231] on button "Registrar pagamento" at bounding box center [272, 234] width 87 height 11
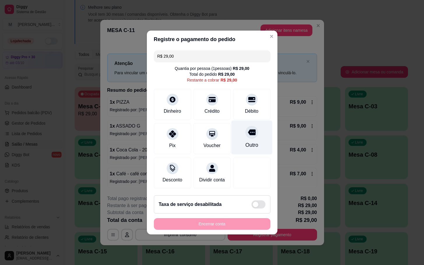
click at [255, 125] on div "Outro" at bounding box center [251, 138] width 41 height 34
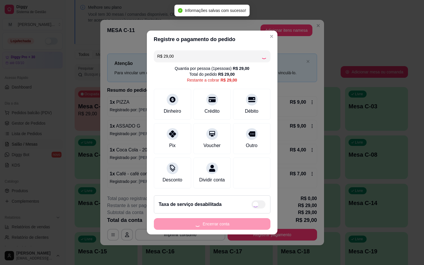
type input "R$ 0,00"
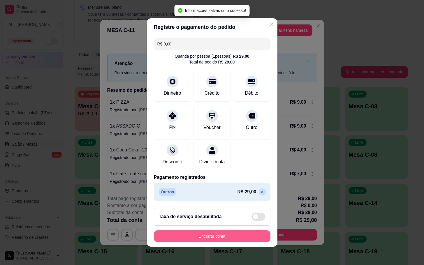
click at [212, 240] on button "Encerrar conta" at bounding box center [212, 237] width 117 height 12
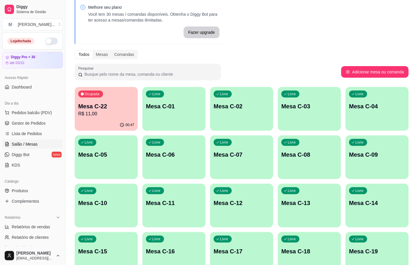
click at [103, 114] on p "R$ 11,00" at bounding box center [106, 114] width 56 height 7
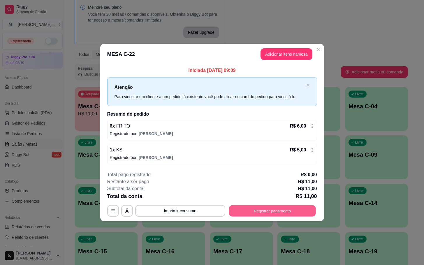
click at [283, 209] on button "Registrar pagamento" at bounding box center [272, 210] width 87 height 11
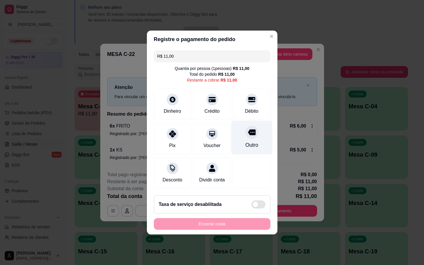
click at [254, 133] on div "Outro" at bounding box center [251, 138] width 41 height 34
type input "R$ 0,00"
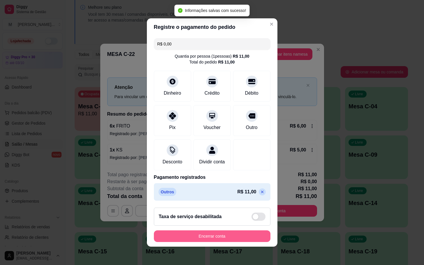
click at [228, 238] on button "Encerrar conta" at bounding box center [212, 237] width 117 height 12
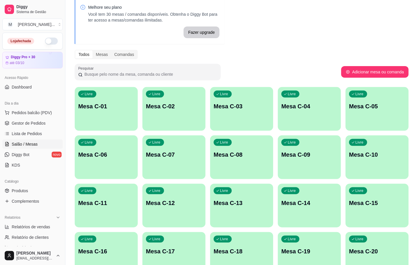
click at [140, 222] on div "Livre Mesa C-01 Livre Mesa C-02 Livre Mesa C-03 Livre Mesa C-04 Livre Mesa C-05…" at bounding box center [242, 230] width 334 height 286
click at [138, 220] on div "Livre Mesa C-01 Livre Mesa C-02 Livre Mesa C-03 Livre Mesa C-04 Livre Mesa C-05…" at bounding box center [242, 230] width 334 height 286
click at [107, 219] on div "Livre Mesa C-11" at bounding box center [106, 202] width 63 height 37
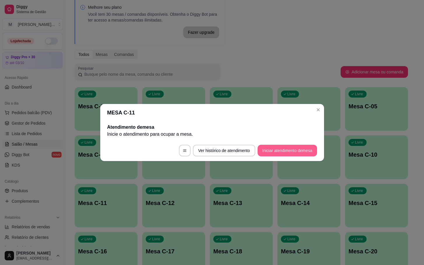
click at [295, 153] on button "Iniciar atendimento de mesa" at bounding box center [287, 151] width 59 height 12
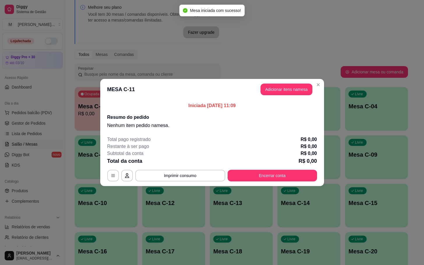
click at [279, 101] on div "Iniciada [DATE] 11:09 Resumo do pedido Nenhum item pedido na mesa ." at bounding box center [212, 115] width 224 height 31
click at [279, 95] on button "Adicionar itens na mesa" at bounding box center [287, 90] width 52 height 12
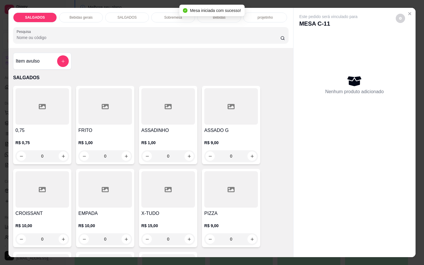
click at [244, 235] on input "0" at bounding box center [231, 240] width 33 height 12
click at [248, 235] on button "increase-product-quantity" at bounding box center [252, 239] width 9 height 9
type input "1"
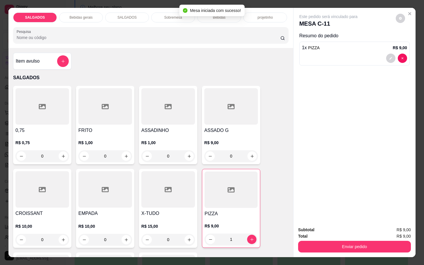
click at [108, 157] on input "0" at bounding box center [105, 156] width 33 height 12
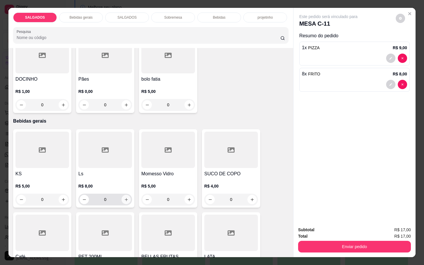
type input "8"
click at [124, 199] on icon "increase-product-quantity" at bounding box center [126, 200] width 4 height 4
type input "1"
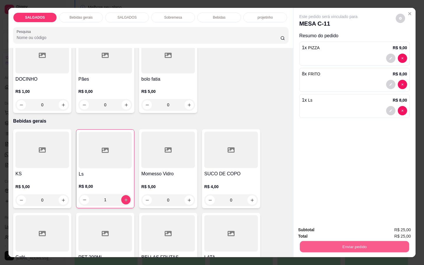
click at [357, 241] on button "Enviar pedido" at bounding box center [354, 246] width 109 height 11
click at [353, 230] on button "Não registrar e enviar pedido" at bounding box center [334, 229] width 61 height 11
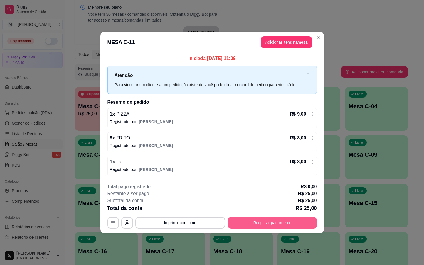
click at [264, 222] on button "Registrar pagamento" at bounding box center [273, 223] width 90 height 12
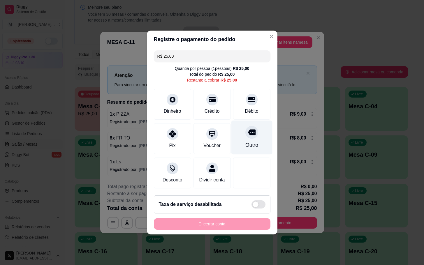
click at [236, 138] on div "Outro" at bounding box center [251, 138] width 41 height 34
type input "R$ 0,00"
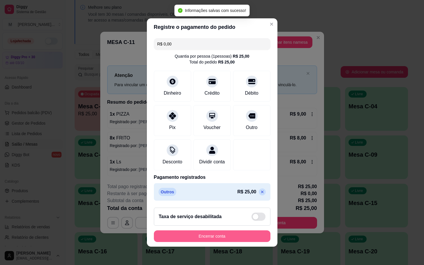
click at [215, 242] on button "Encerrar conta" at bounding box center [212, 237] width 117 height 12
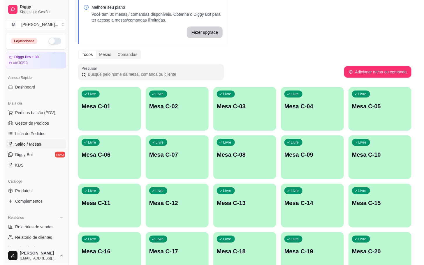
scroll to position [158, 0]
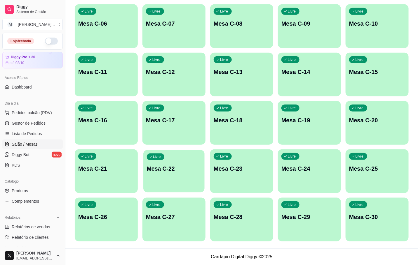
click at [183, 169] on p "Mesa C-22" at bounding box center [174, 169] width 54 height 8
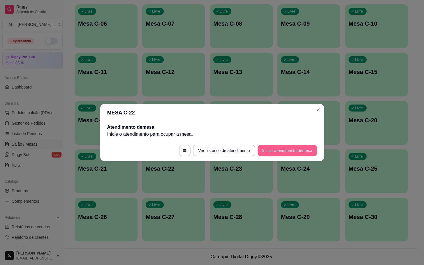
click at [281, 151] on button "Iniciar atendimento de mesa" at bounding box center [287, 151] width 59 height 12
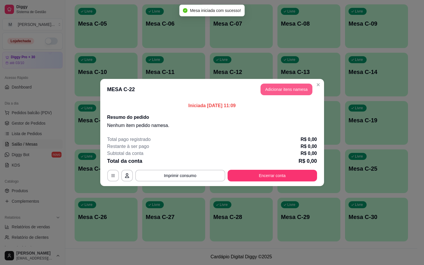
click at [287, 88] on button "Adicionar itens na mesa" at bounding box center [287, 90] width 52 height 12
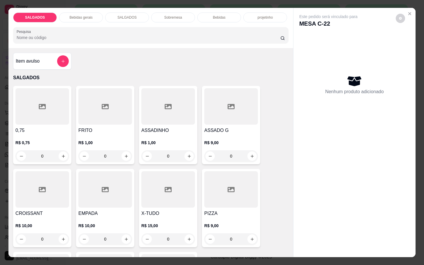
click at [112, 154] on input "0" at bounding box center [105, 156] width 33 height 12
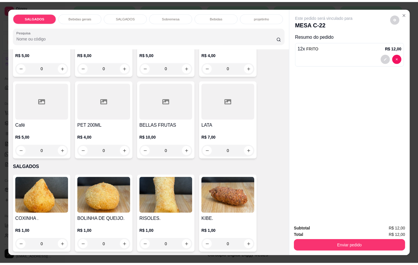
scroll to position [219, 0]
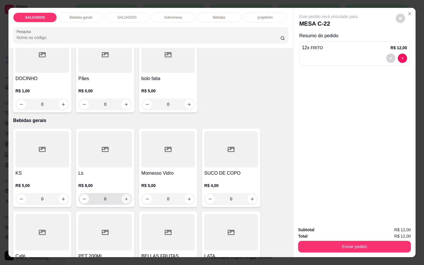
type input "12"
click at [125, 199] on icon "increase-product-quantity" at bounding box center [126, 199] width 4 height 4
type input "1"
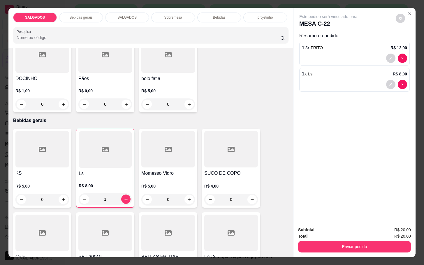
click at [322, 234] on div "Total R$ 20,00" at bounding box center [354, 236] width 113 height 6
click at [321, 245] on button "Enviar pedido" at bounding box center [354, 247] width 113 height 12
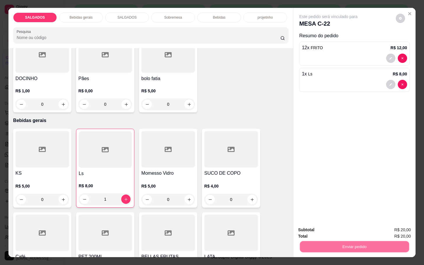
click at [315, 227] on button "Não registrar e enviar pedido" at bounding box center [334, 229] width 61 height 11
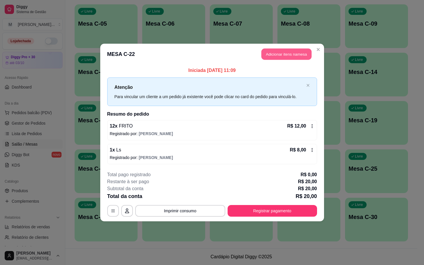
click at [272, 50] on button "Adicionar itens na mesa" at bounding box center [287, 54] width 50 height 11
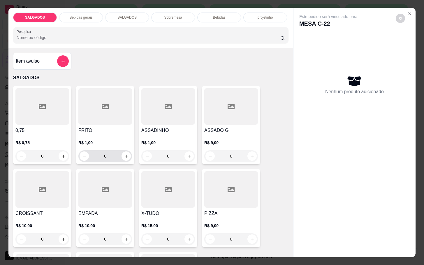
click at [111, 153] on input "0" at bounding box center [105, 156] width 33 height 12
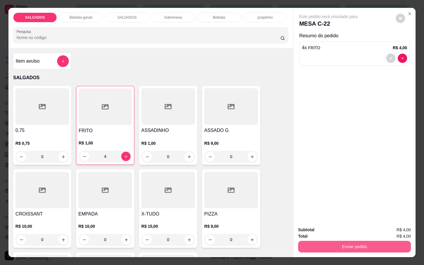
type input "4"
click at [340, 244] on button "Enviar pedido" at bounding box center [354, 247] width 113 height 12
click at [311, 227] on button "Não registrar e enviar pedido" at bounding box center [334, 229] width 61 height 11
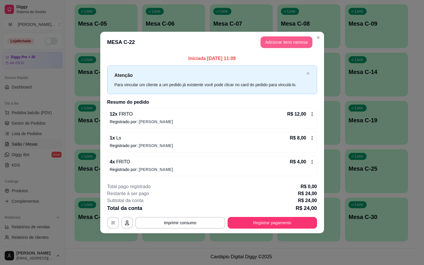
click at [268, 42] on button "Adicionar itens na mesa" at bounding box center [287, 42] width 52 height 12
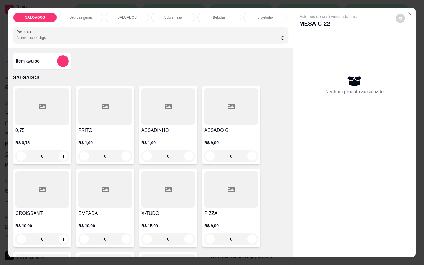
click at [114, 91] on div at bounding box center [105, 106] width 54 height 36
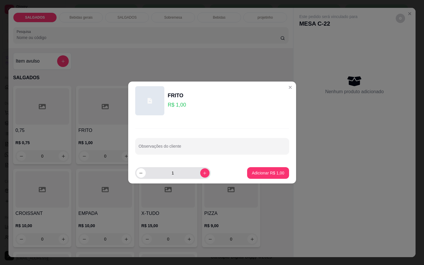
click at [201, 178] on div "1" at bounding box center [172, 173] width 73 height 12
click at [200, 176] on button "increase-product-quantity" at bounding box center [204, 173] width 9 height 9
type input "2"
click at [262, 174] on p "Adicionar R$ 2,00" at bounding box center [268, 173] width 32 height 6
type input "2"
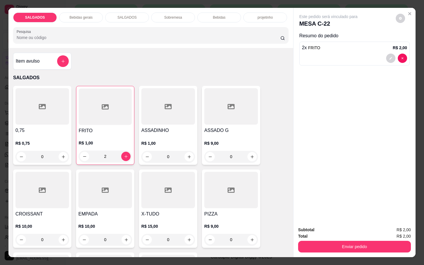
click at [322, 245] on button "Enviar pedido" at bounding box center [354, 247] width 113 height 12
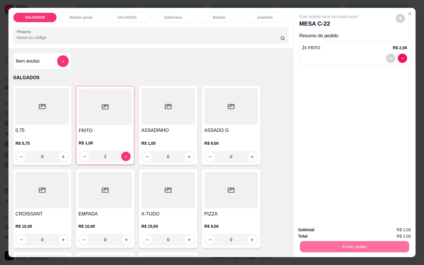
click at [321, 234] on button "Não registrar e enviar pedido" at bounding box center [333, 229] width 63 height 12
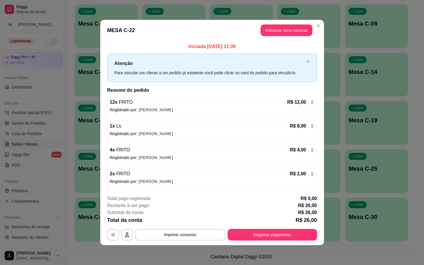
click at [277, 244] on footer "**********" at bounding box center [212, 218] width 224 height 55
click at [272, 232] on button "Registrar pagamento" at bounding box center [272, 234] width 87 height 11
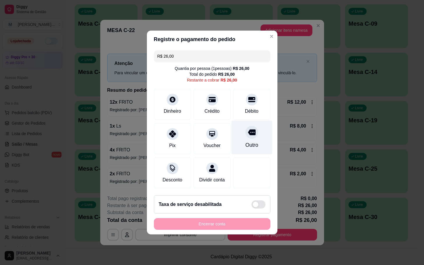
click at [252, 124] on div "Outro" at bounding box center [251, 138] width 41 height 34
type input "R$ 0,00"
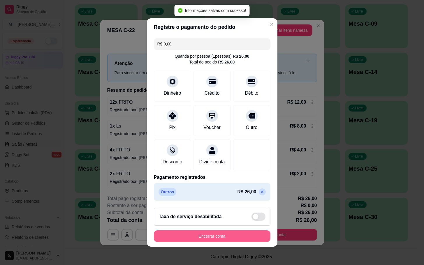
click at [209, 242] on button "Encerrar conta" at bounding box center [212, 237] width 117 height 12
